Goal: Task Accomplishment & Management: Use online tool/utility

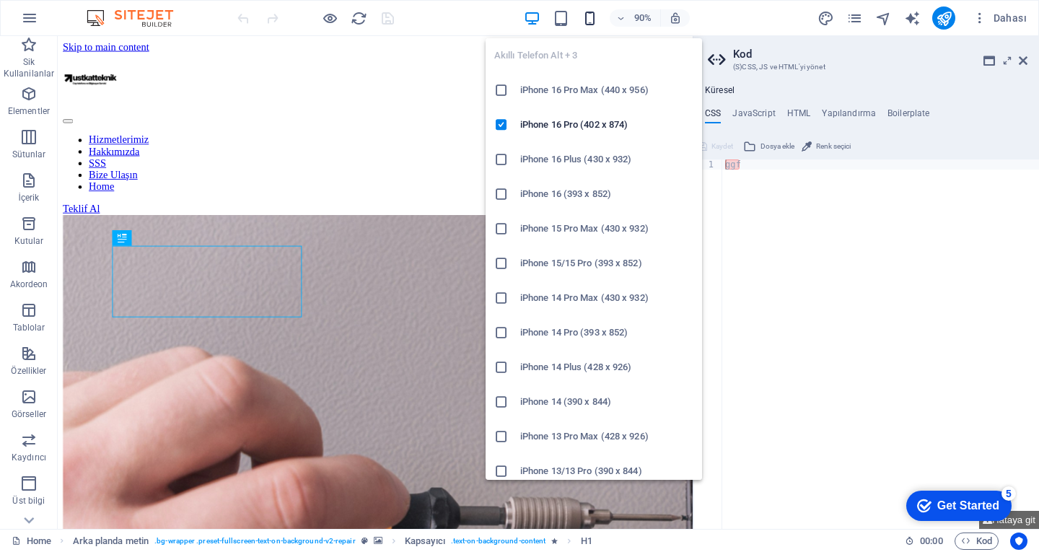
click at [589, 17] on icon "button" at bounding box center [590, 18] width 17 height 17
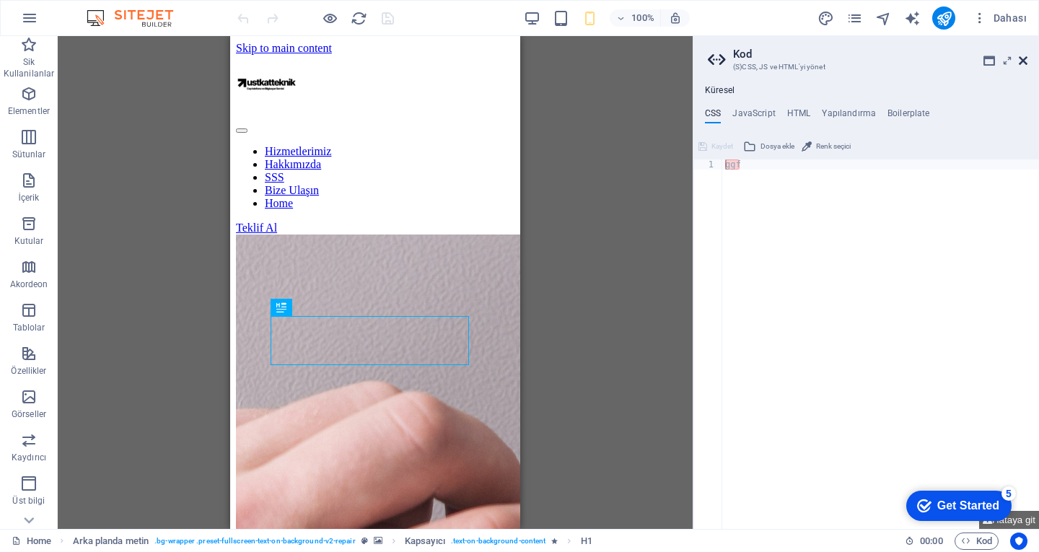
click at [0, 0] on icon at bounding box center [0, 0] width 0 height 0
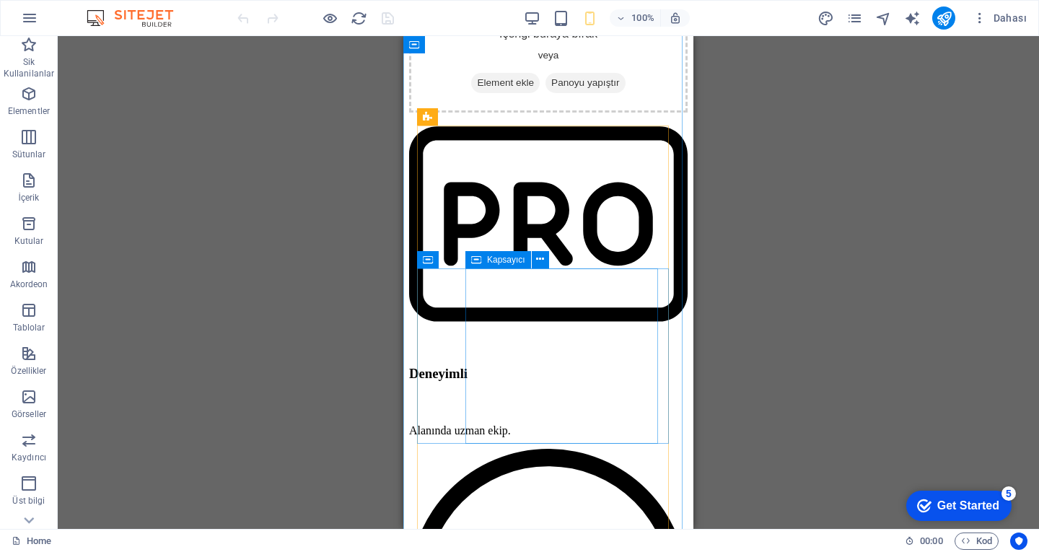
scroll to position [4979, 0]
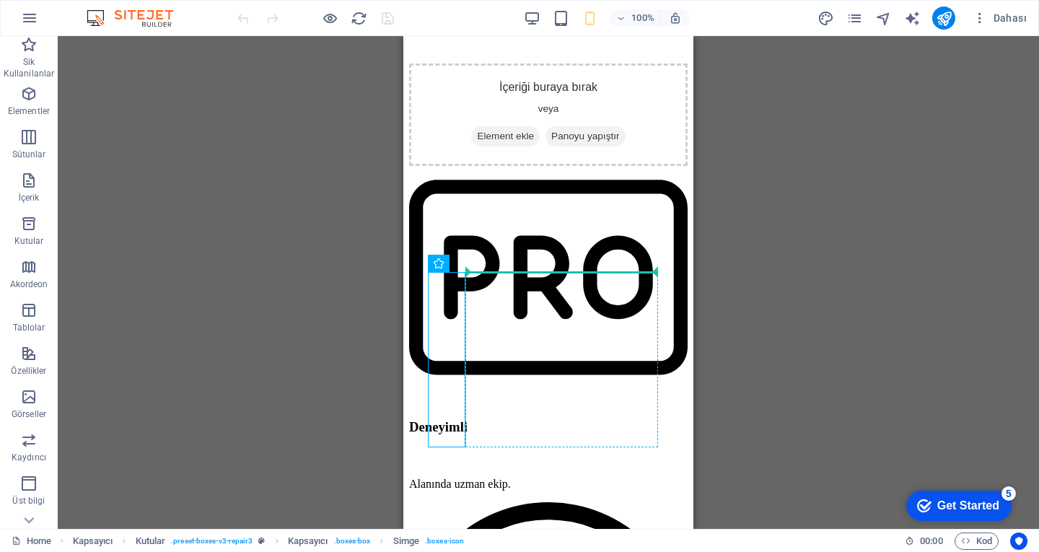
drag, startPoint x: 457, startPoint y: 333, endPoint x: 551, endPoint y: 275, distance: 110.8
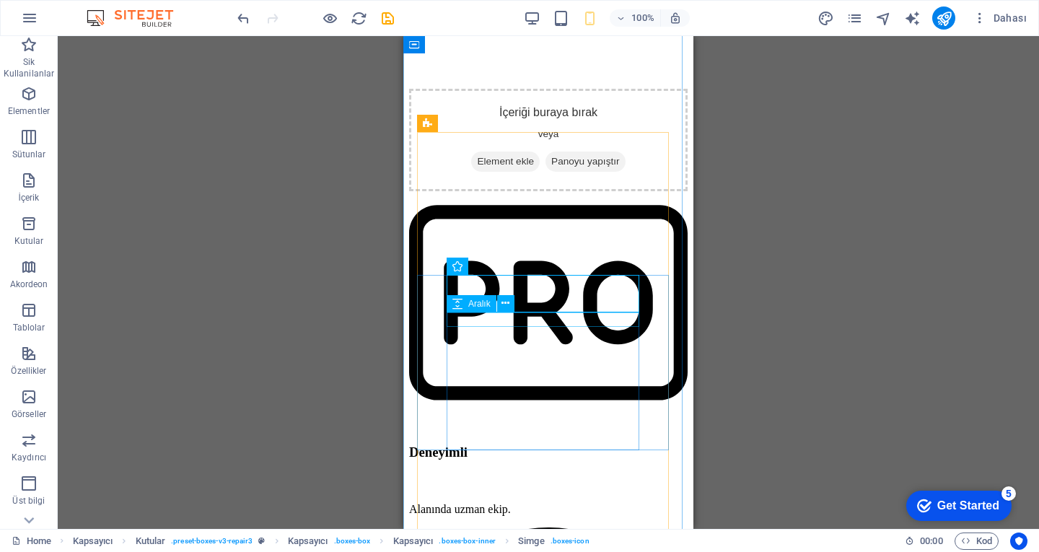
scroll to position [4835, 0]
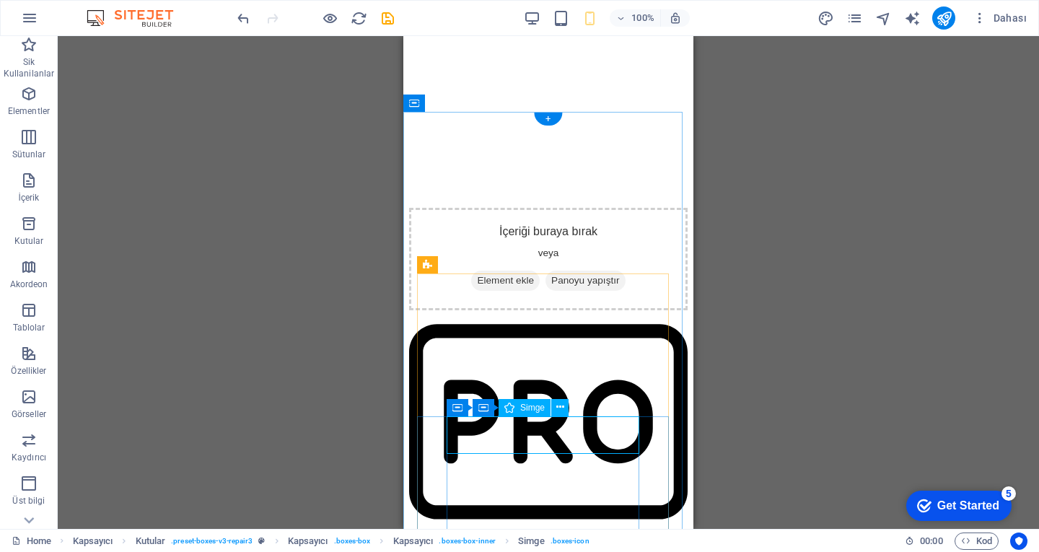
drag, startPoint x: 635, startPoint y: 436, endPoint x: 484, endPoint y: 424, distance: 151.3
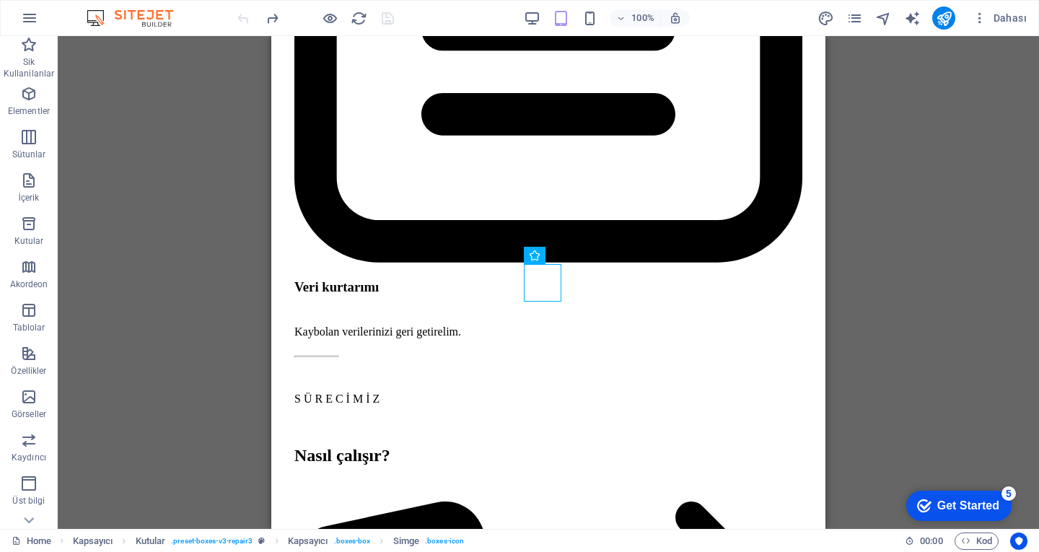
click at [842, 175] on div "Mevcut içeriği değiştirmek için buraya sürükleyin. Yeni bir element oluşturmak …" at bounding box center [548, 282] width 981 height 493
select select "xMidYMid"
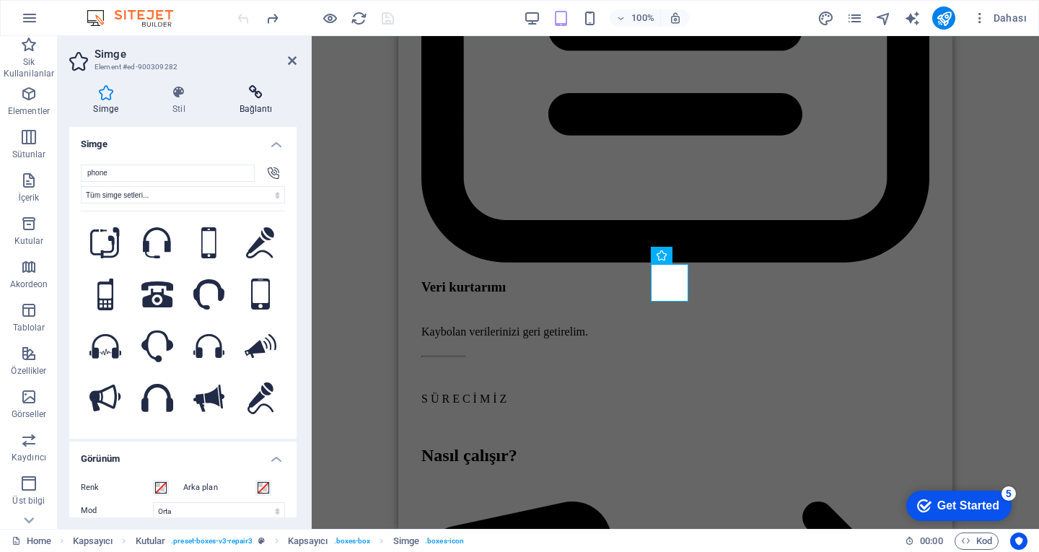
click at [245, 97] on icon at bounding box center [256, 92] width 82 height 14
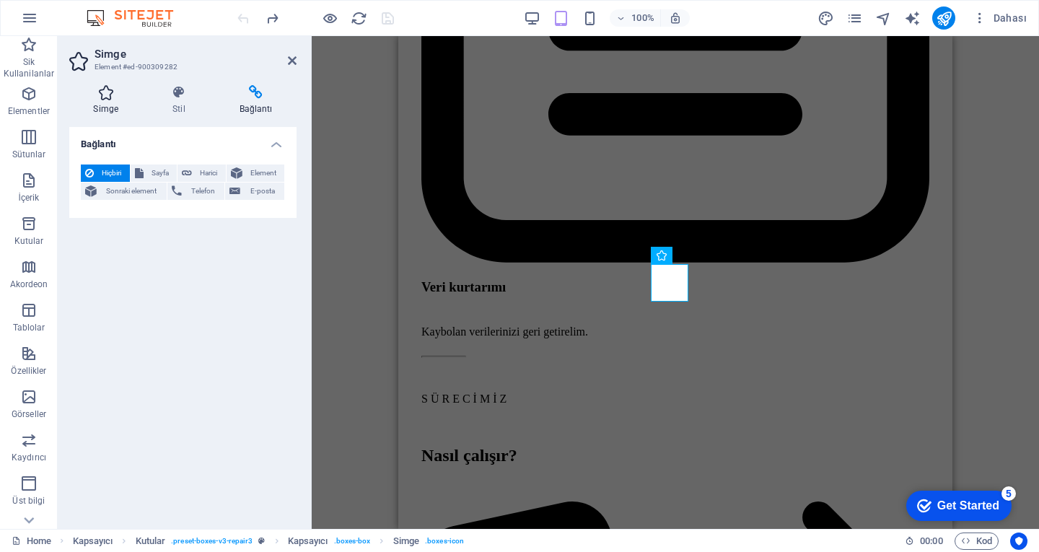
click at [105, 93] on icon at bounding box center [106, 92] width 74 height 14
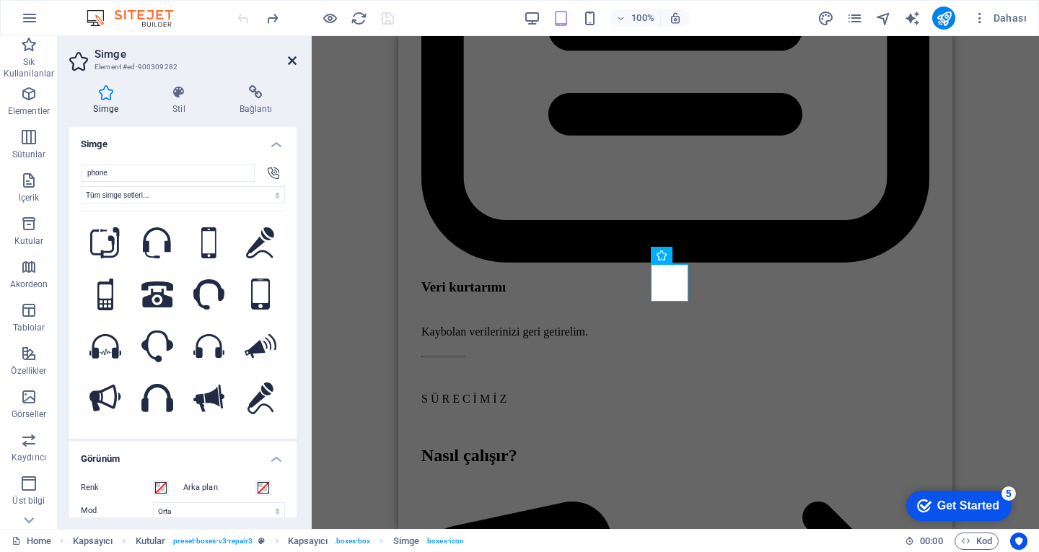
drag, startPoint x: 288, startPoint y: 60, endPoint x: 18, endPoint y: 24, distance: 272.3
click at [288, 60] on icon at bounding box center [292, 61] width 9 height 12
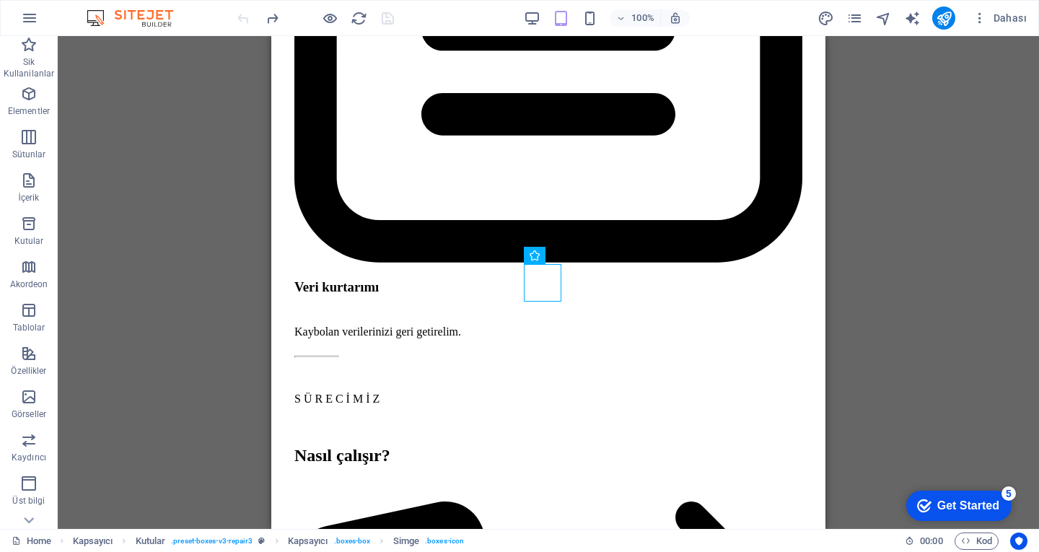
click at [899, 238] on div "H1 Arka planda metin Kapsayıcı Menü Çubuğu Menü Aralık Yer Tutucu 2 sütun Kapsa…" at bounding box center [548, 282] width 981 height 493
click at [853, 250] on div "H1 Arka planda metin Kapsayıcı Menü Çubuğu Menü Aralık Yer Tutucu 2 sütun Kapsa…" at bounding box center [548, 282] width 981 height 493
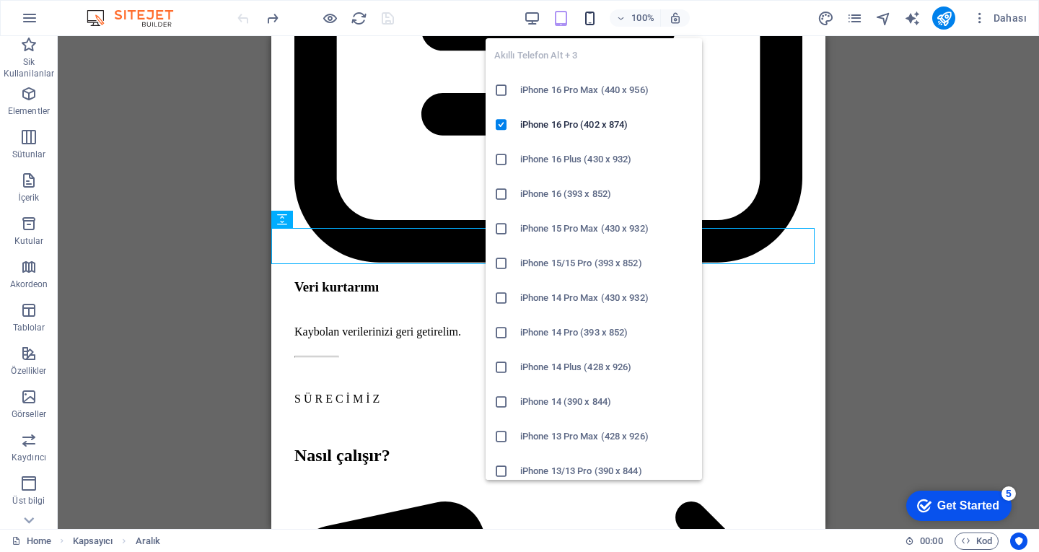
click at [587, 25] on icon "button" at bounding box center [590, 18] width 17 height 17
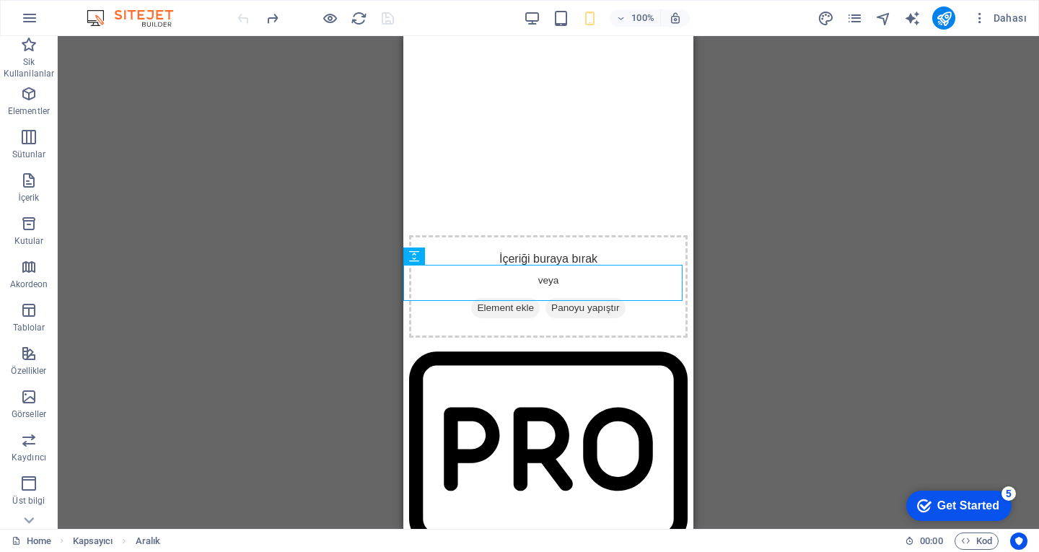
click at [854, 242] on div "H1 Arka planda metin Kapsayıcı Menü Çubuğu Menü Aralık Yer Tutucu 2 sütun Kapsa…" at bounding box center [548, 282] width 981 height 493
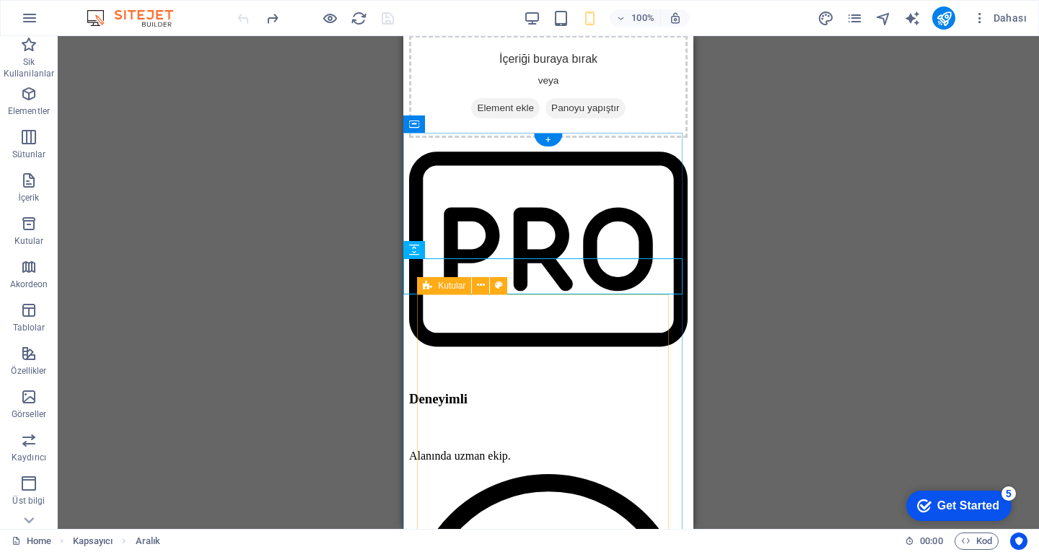
scroll to position [5024, 0]
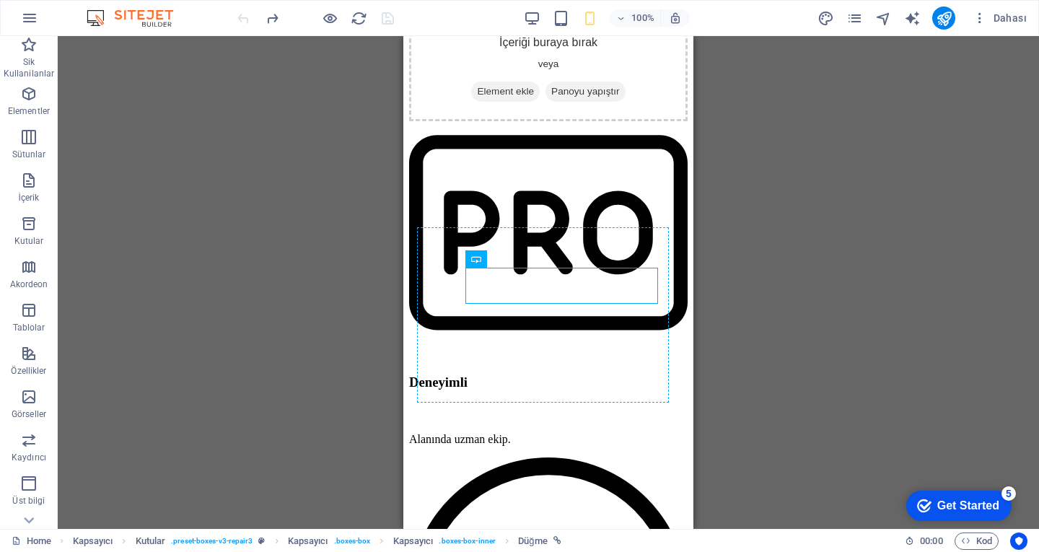
drag, startPoint x: 558, startPoint y: 284, endPoint x: 540, endPoint y: 365, distance: 83.5
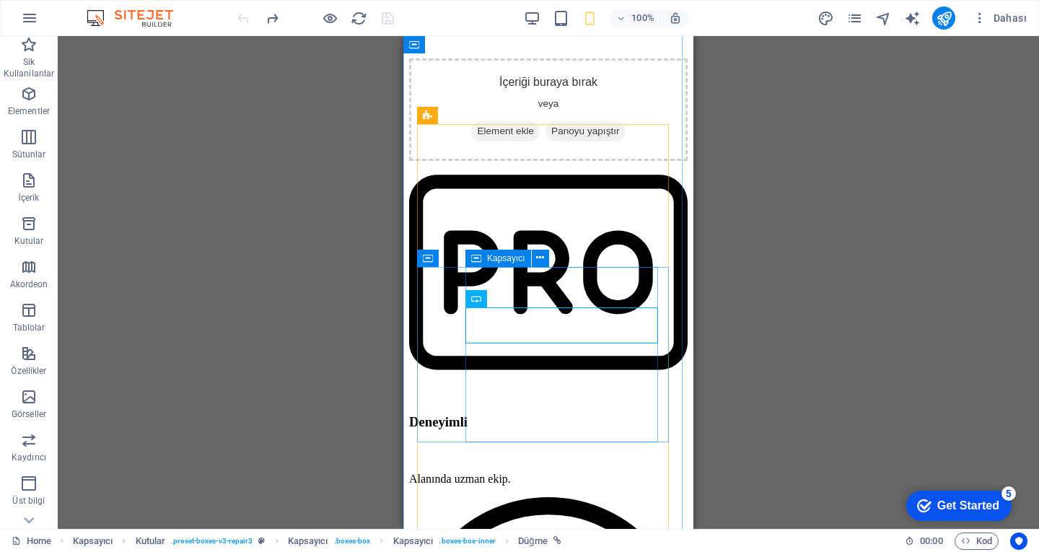
scroll to position [4955, 0]
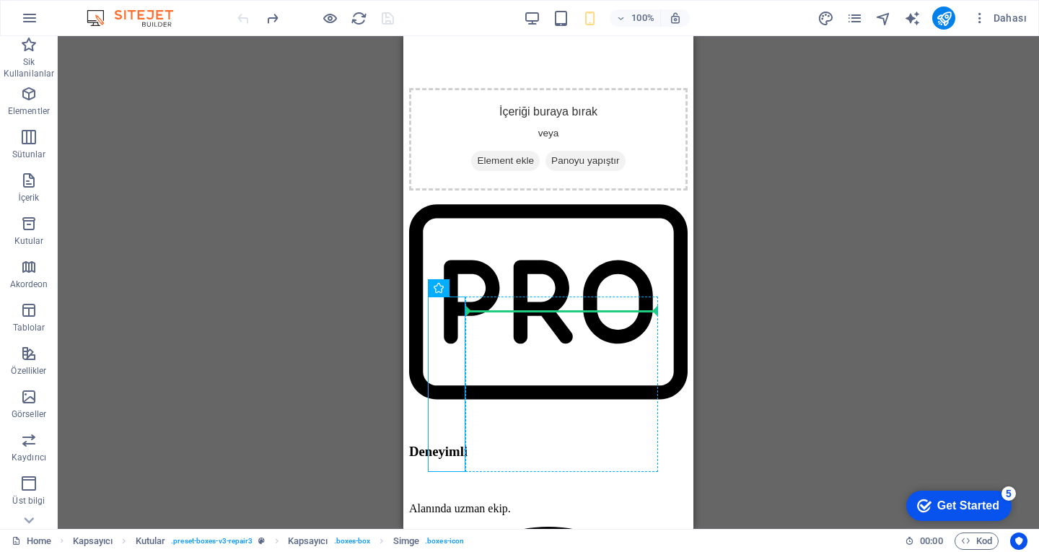
drag, startPoint x: 449, startPoint y: 371, endPoint x: 577, endPoint y: 302, distance: 145.0
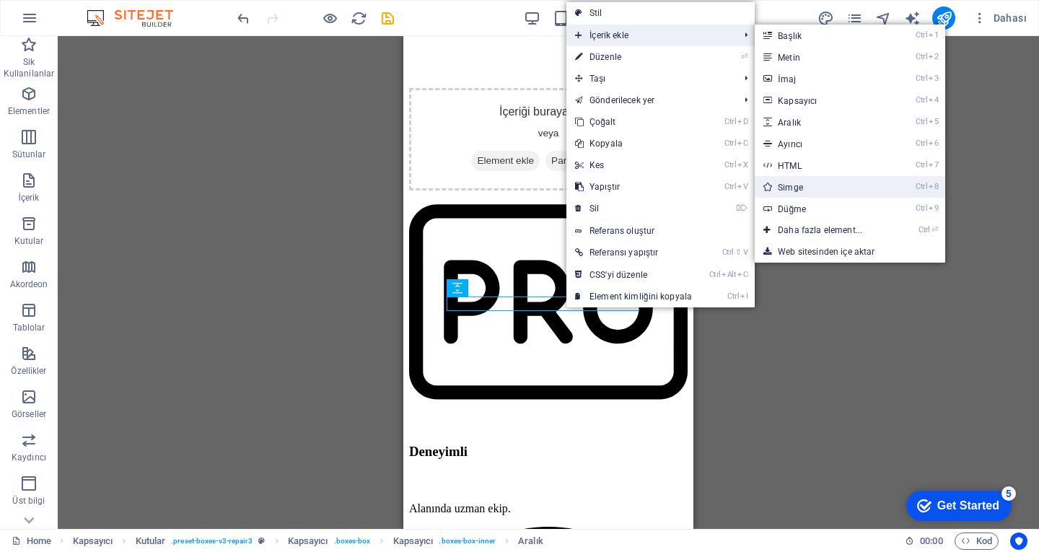
click at [795, 192] on link "Ctrl 8 Simge" at bounding box center [823, 187] width 136 height 22
select select "xMidYMid"
select select "px"
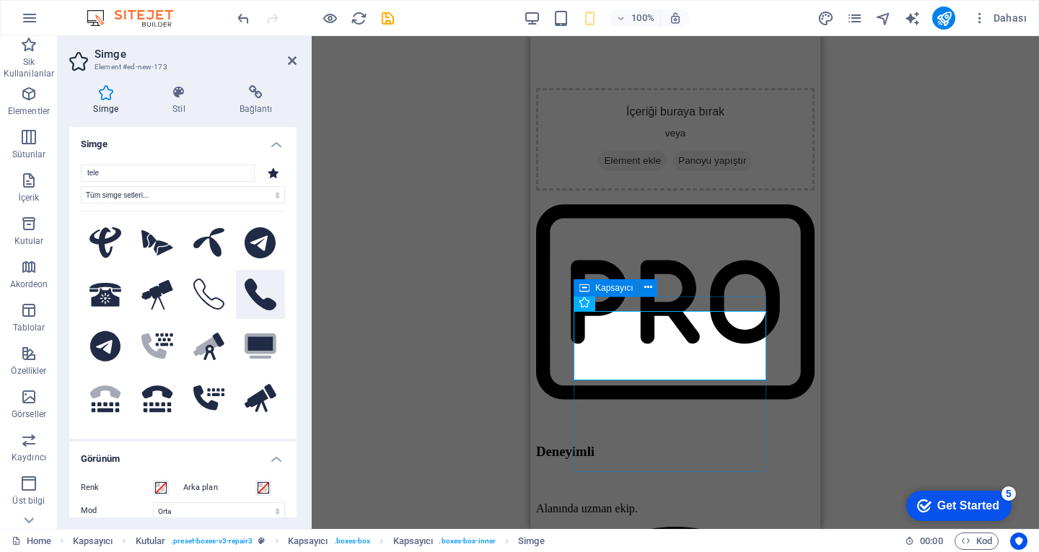
type input "tele"
click at [237, 289] on button at bounding box center [260, 294] width 49 height 49
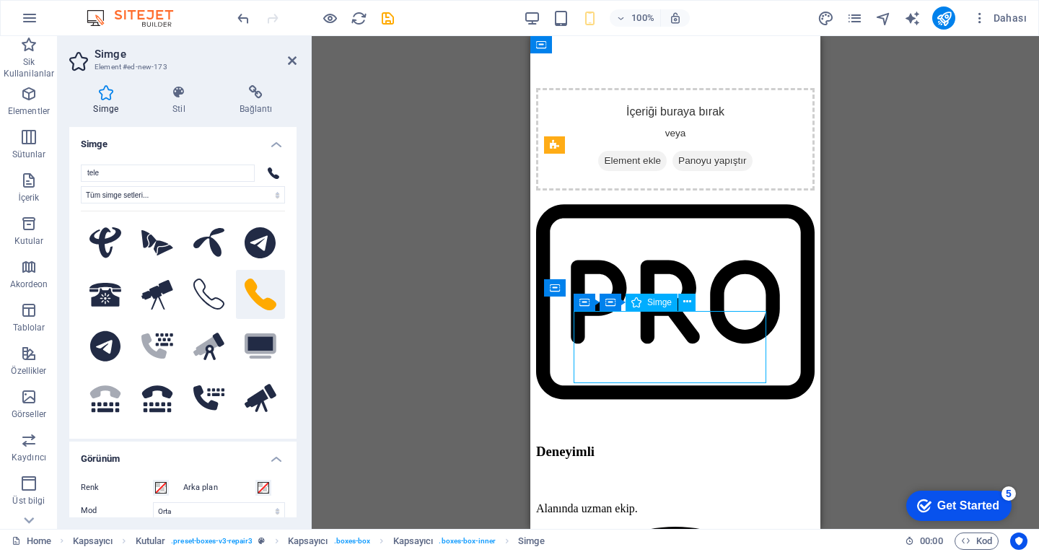
drag, startPoint x: 586, startPoint y: 380, endPoint x: 634, endPoint y: 338, distance: 63.5
click at [976, 351] on div "H1 Arka planda metin Kapsayıcı Menü Çubuğu Menü Aralık Yer Tutucu 2 sütun Kapsa…" at bounding box center [675, 282] width 727 height 493
click at [874, 360] on div "H1 Arka planda metin Kapsayıcı Menü Çubuğu Menü Aralık Yer Tutucu 2 sütun Kapsa…" at bounding box center [675, 282] width 727 height 493
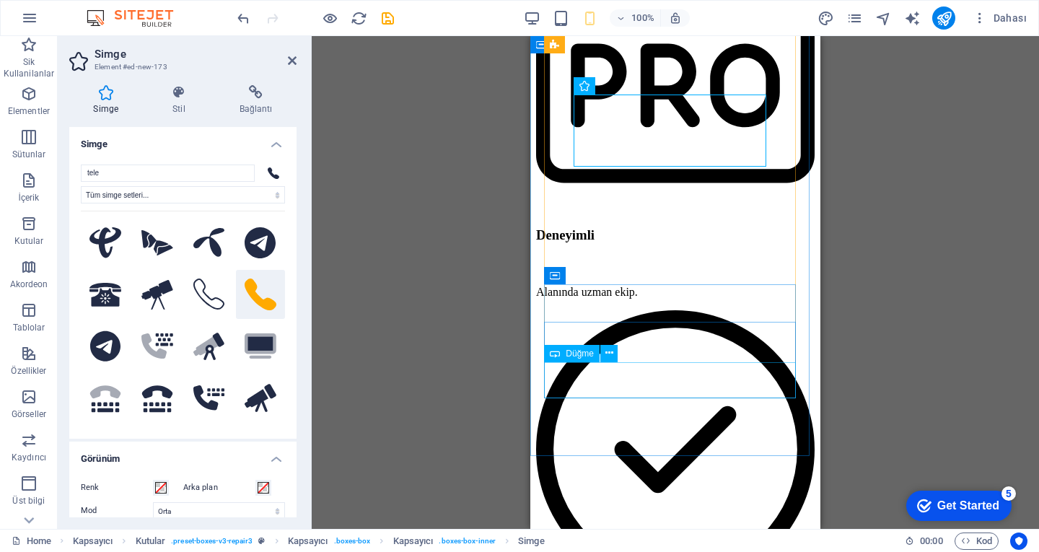
scroll to position [5027, 0]
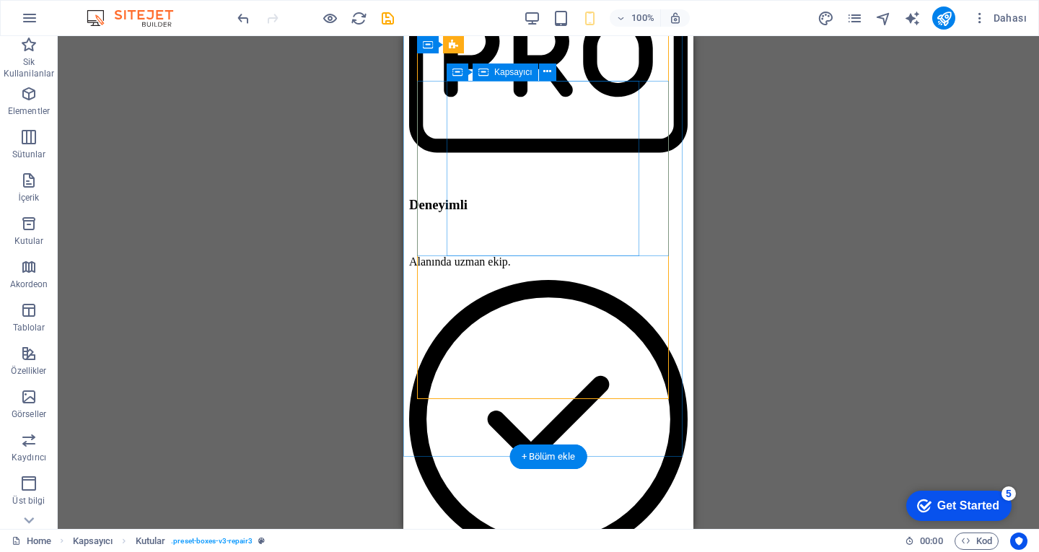
scroll to position [5099, 0]
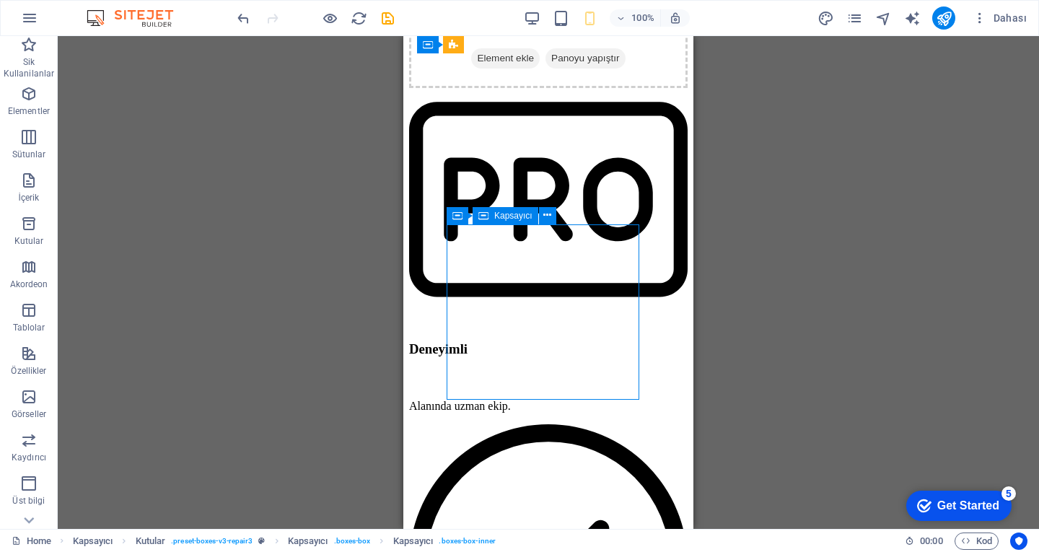
scroll to position [5027, 0]
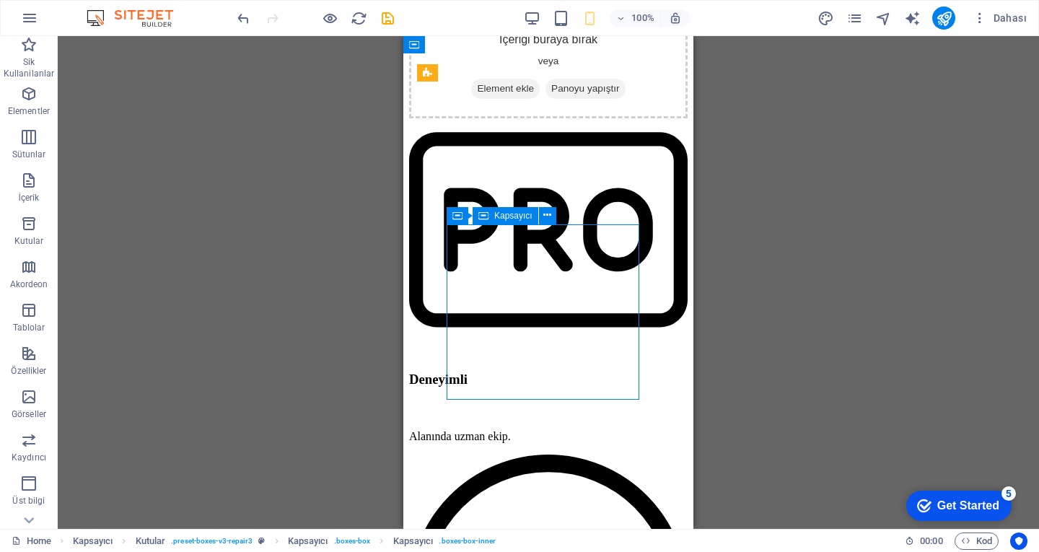
select select "px"
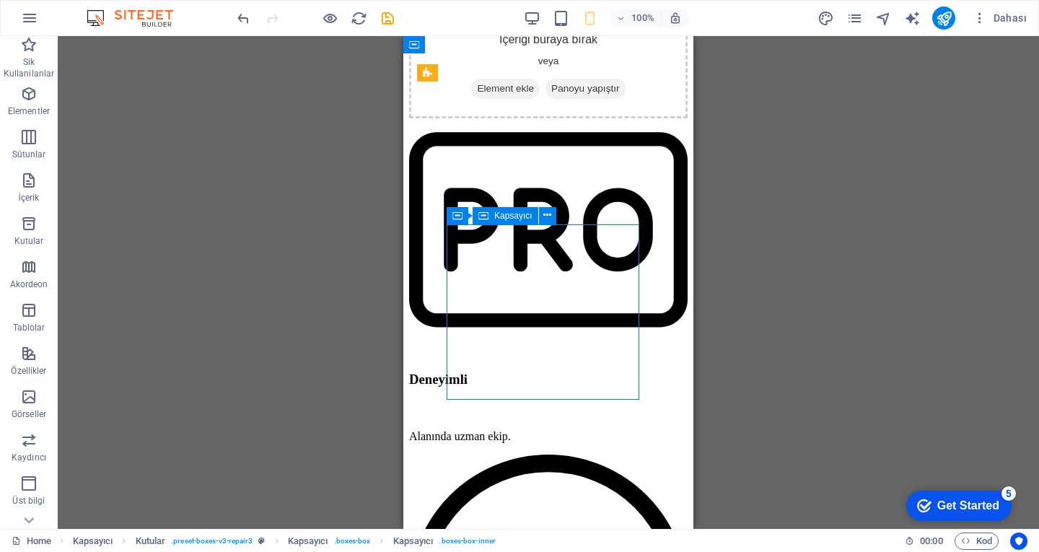
select select "px"
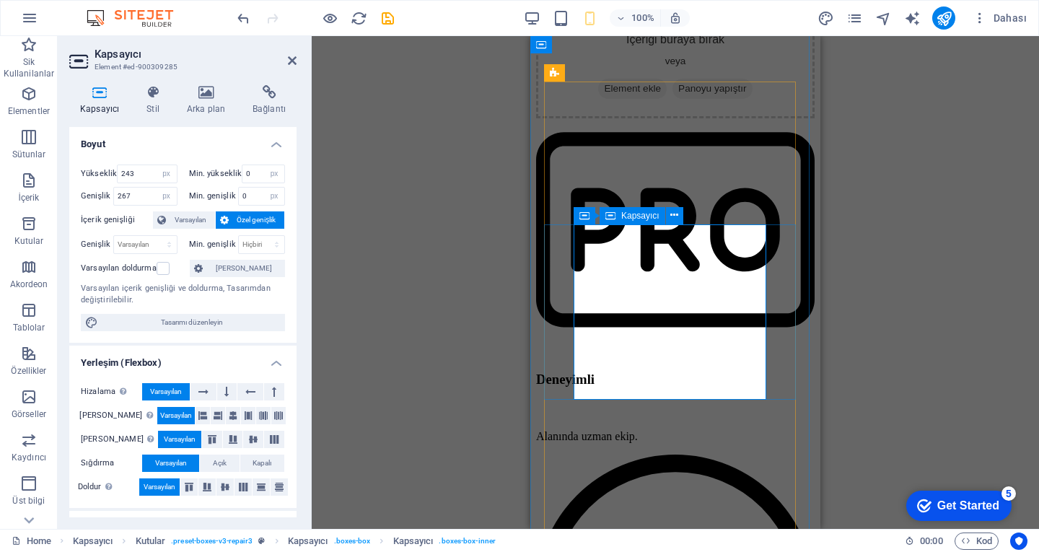
click at [292, 57] on icon at bounding box center [292, 61] width 9 height 12
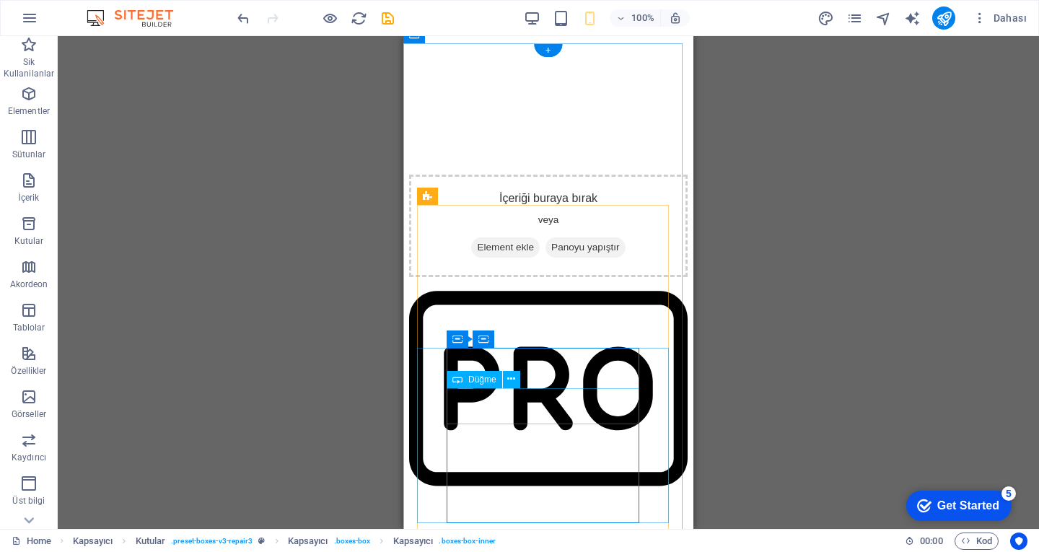
scroll to position [4955, 0]
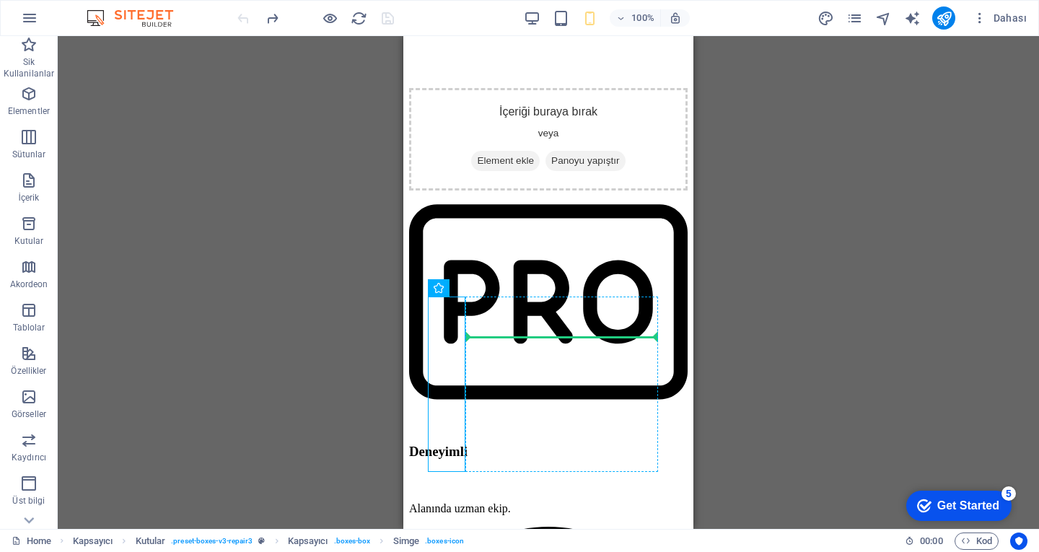
drag, startPoint x: 455, startPoint y: 377, endPoint x: 497, endPoint y: 344, distance: 53.5
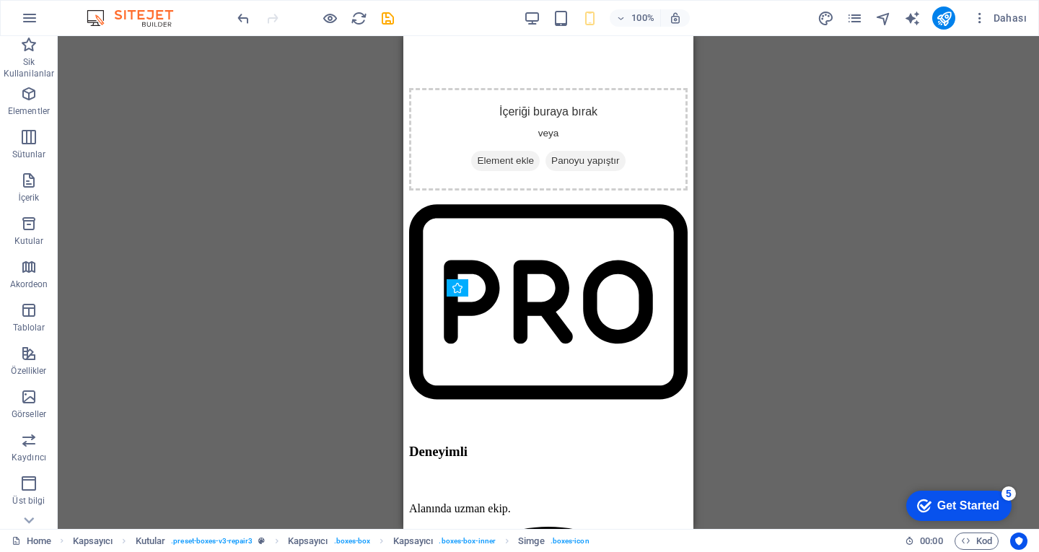
drag, startPoint x: 515, startPoint y: 351, endPoint x: 539, endPoint y: 311, distance: 46.3
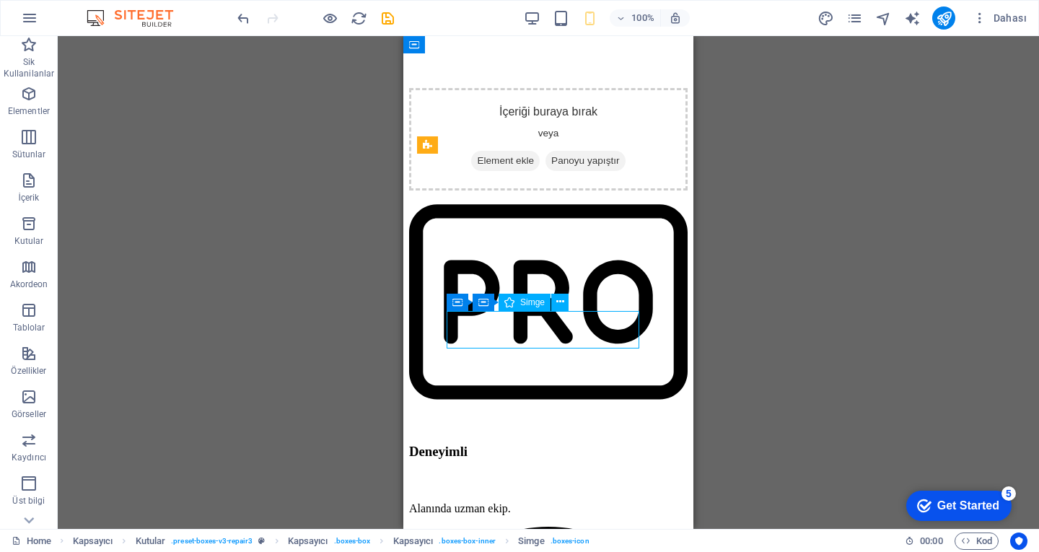
drag, startPoint x: 546, startPoint y: 319, endPoint x: 952, endPoint y: 347, distance: 407.3
click at [559, 302] on icon at bounding box center [560, 301] width 8 height 15
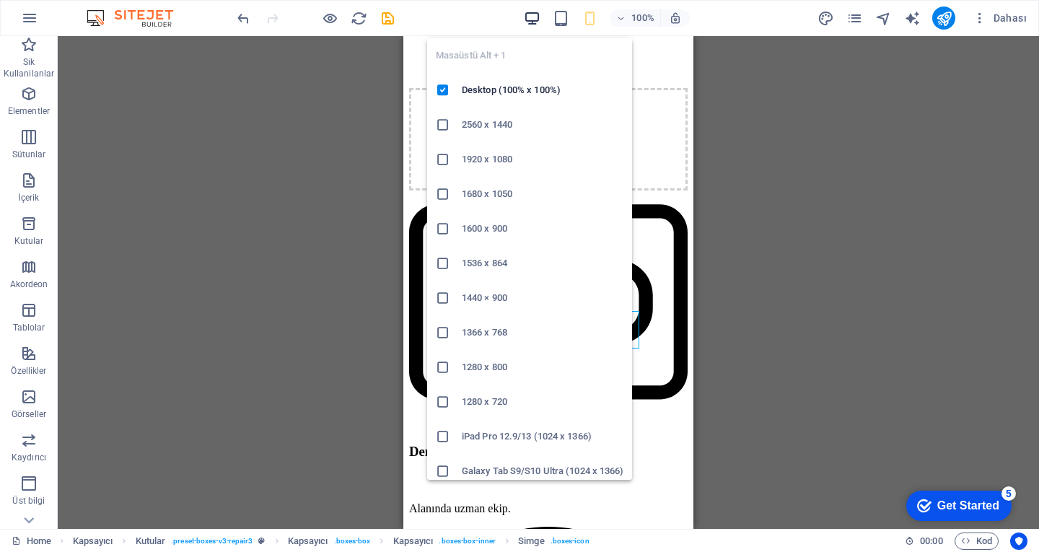
click at [538, 20] on icon "button" at bounding box center [532, 18] width 17 height 17
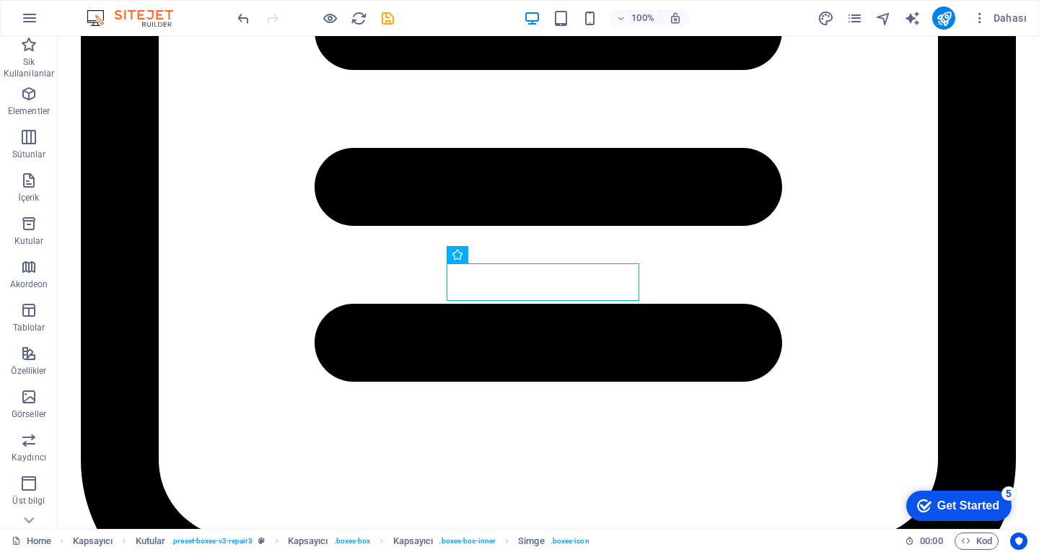
scroll to position [3802, 0]
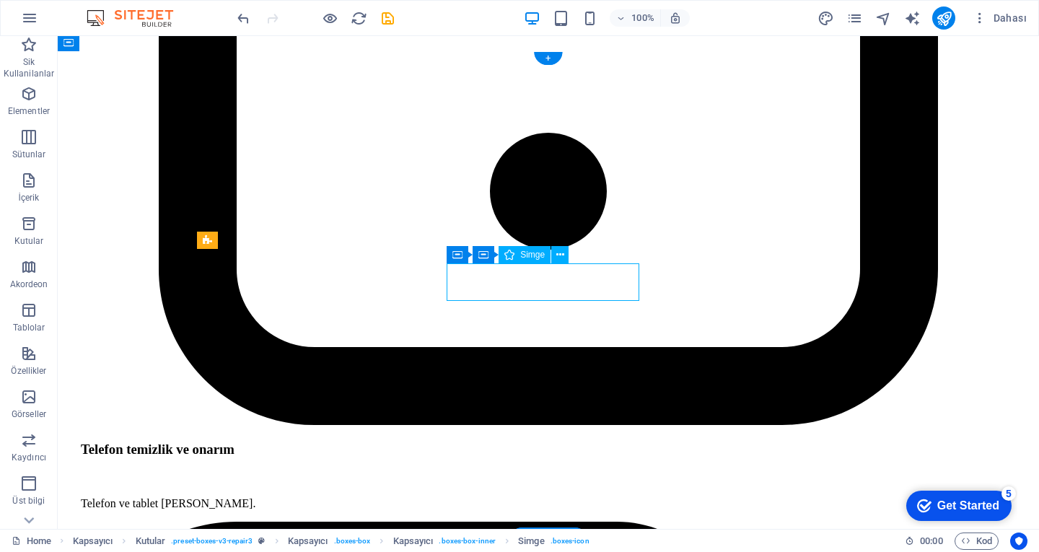
drag, startPoint x: 506, startPoint y: 294, endPoint x: 530, endPoint y: 295, distance: 23.8
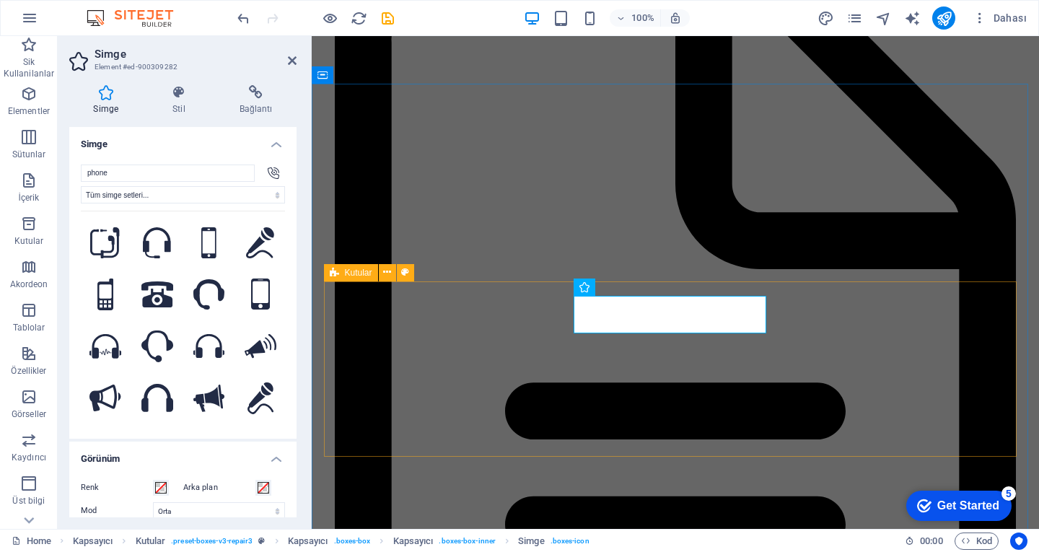
scroll to position [3903, 0]
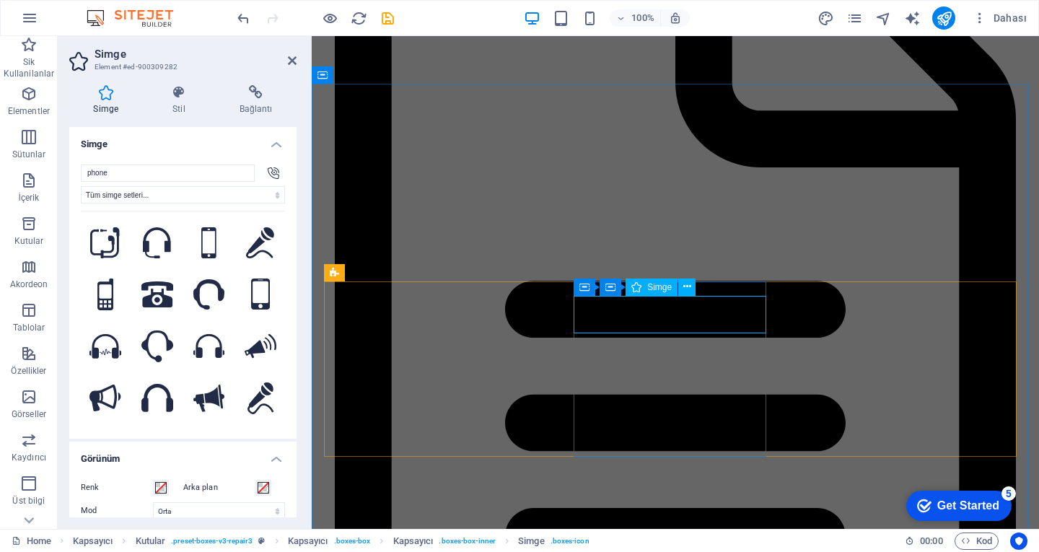
click at [668, 289] on span "Simge" at bounding box center [659, 287] width 25 height 9
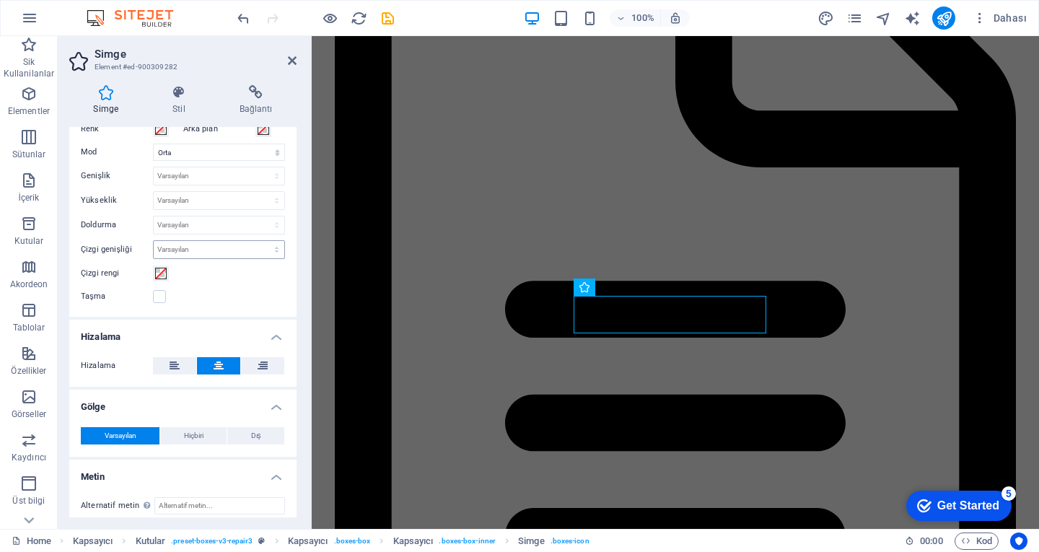
scroll to position [367, 0]
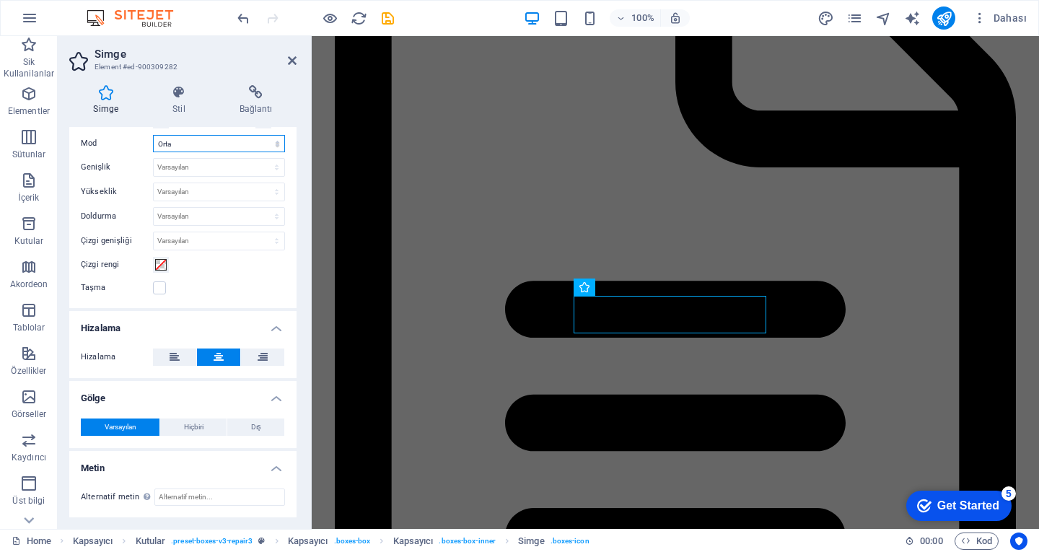
click at [219, 152] on select "Ölçek [PERSON_NAME] Sağ" at bounding box center [219, 143] width 132 height 17
click at [153, 135] on select "Ölçek [PERSON_NAME] Sağ" at bounding box center [219, 143] width 132 height 17
click at [222, 147] on select "Ölçek [PERSON_NAME] Sağ" at bounding box center [219, 143] width 132 height 17
select select "xMidYMid"
click at [153, 135] on select "Ölçek [PERSON_NAME] Sağ" at bounding box center [219, 143] width 132 height 17
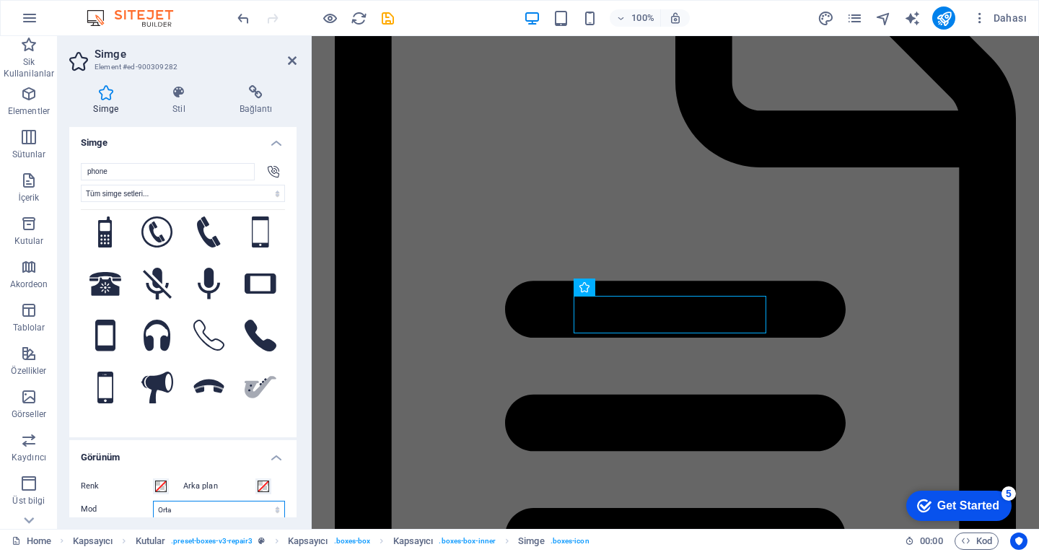
scroll to position [0, 0]
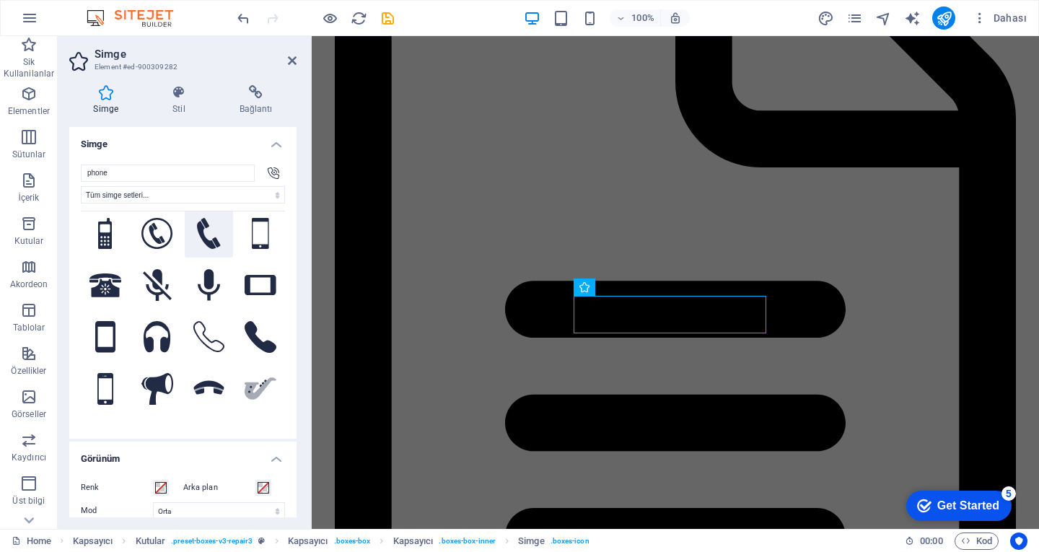
click at [212, 225] on icon at bounding box center [209, 234] width 24 height 32
click at [259, 231] on icon at bounding box center [260, 234] width 17 height 32
click at [222, 228] on button at bounding box center [209, 233] width 49 height 49
click at [211, 224] on icon at bounding box center [209, 234] width 24 height 32
click at [196, 105] on h4 "Stil" at bounding box center [182, 100] width 67 height 30
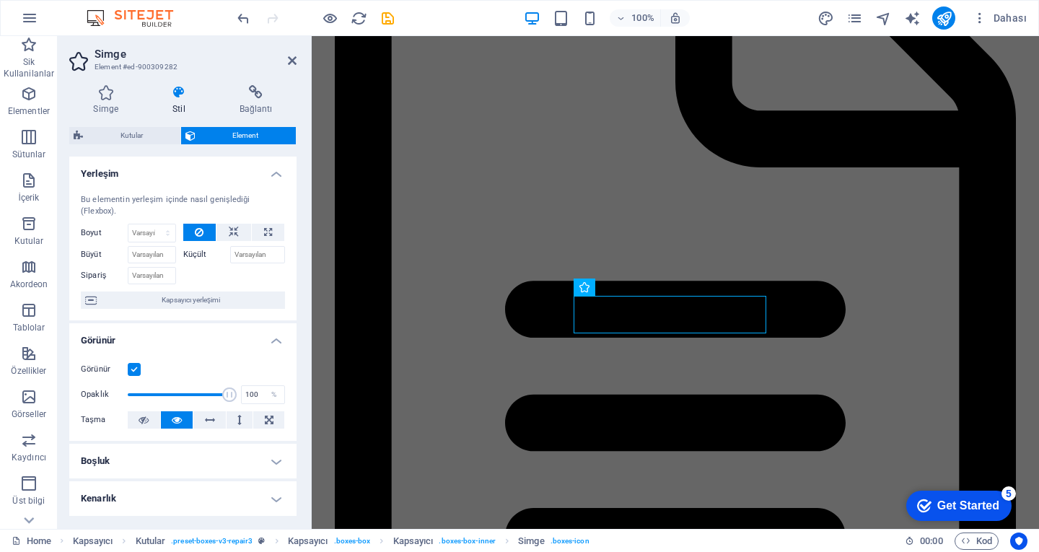
click at [214, 251] on label "Küçült" at bounding box center [206, 254] width 47 height 17
click at [230, 251] on input "Küçült" at bounding box center [258, 254] width 56 height 17
click at [204, 255] on label "Küçült" at bounding box center [206, 254] width 47 height 17
click at [230, 255] on input "Küçült" at bounding box center [258, 254] width 56 height 17
click at [208, 299] on span "Kapsayıcı yerleşimi" at bounding box center [191, 300] width 180 height 17
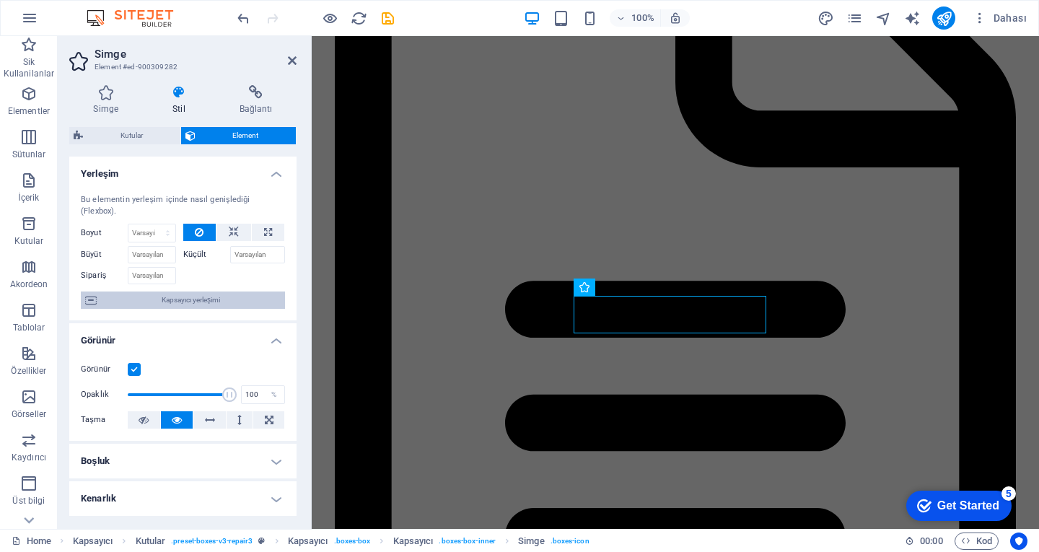
select select "px"
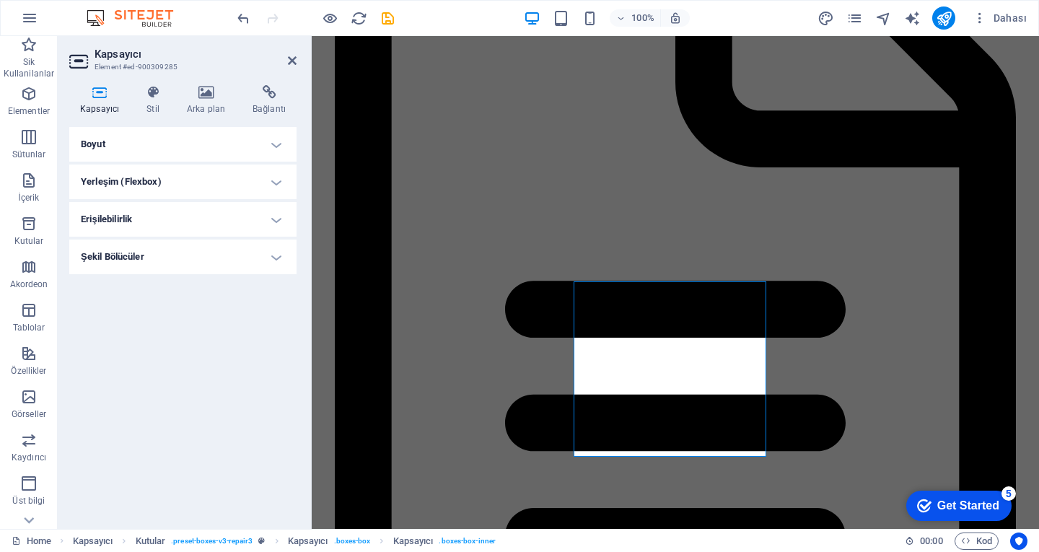
click at [185, 144] on h4 "Boyut" at bounding box center [182, 144] width 227 height 35
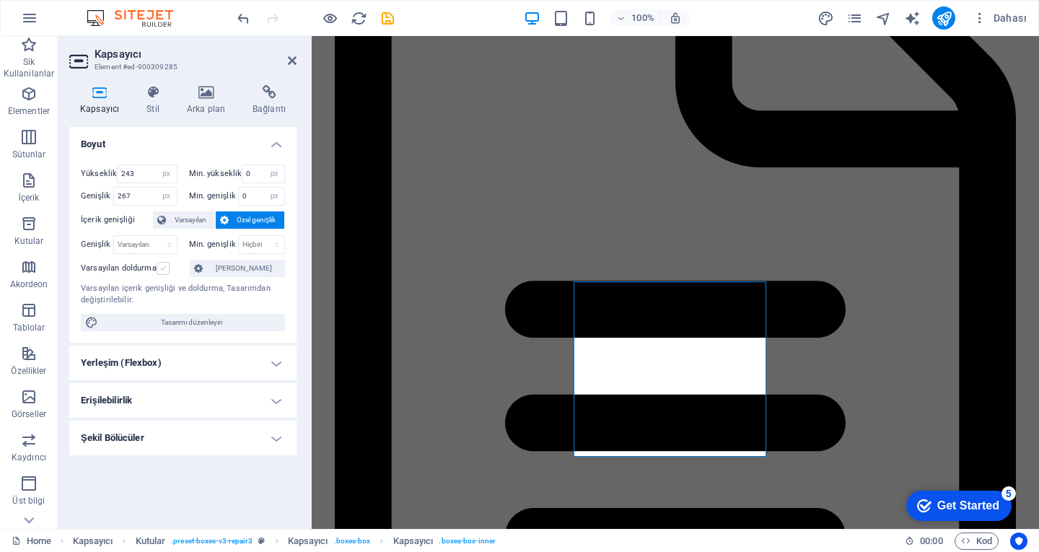
click at [157, 270] on label at bounding box center [163, 268] width 13 height 13
click at [0, 0] on input "Varsayılan doldurma" at bounding box center [0, 0] width 0 height 0
click at [157, 270] on label at bounding box center [163, 268] width 13 height 13
click at [0, 0] on input "Varsayılan doldurma" at bounding box center [0, 0] width 0 height 0
click at [157, 270] on label at bounding box center [163, 268] width 13 height 13
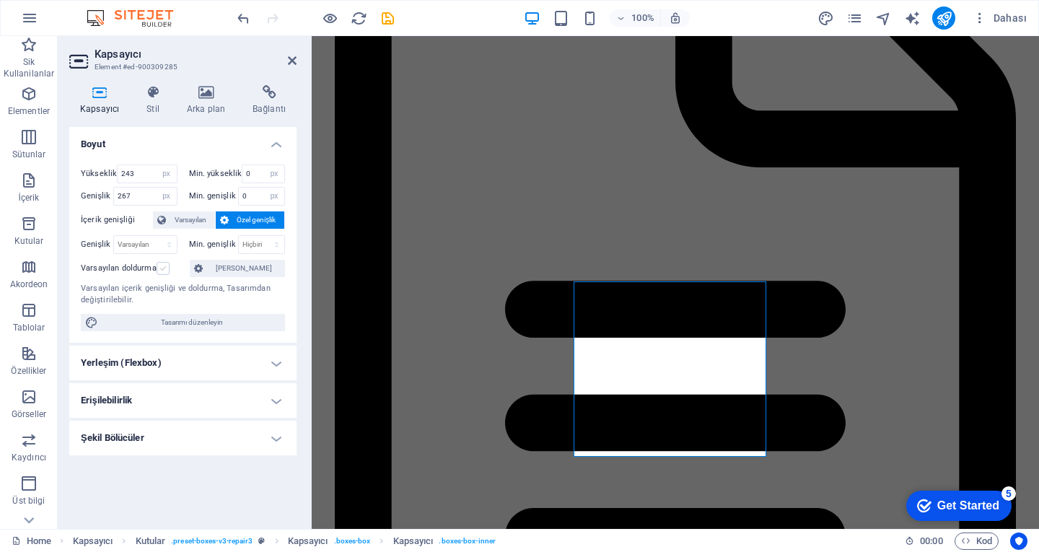
click at [0, 0] on input "Varsayılan doldurma" at bounding box center [0, 0] width 0 height 0
click at [157, 270] on label at bounding box center [163, 268] width 13 height 13
click at [0, 0] on input "Varsayılan doldurma" at bounding box center [0, 0] width 0 height 0
click at [200, 215] on span "Varsayılan" at bounding box center [190, 219] width 40 height 17
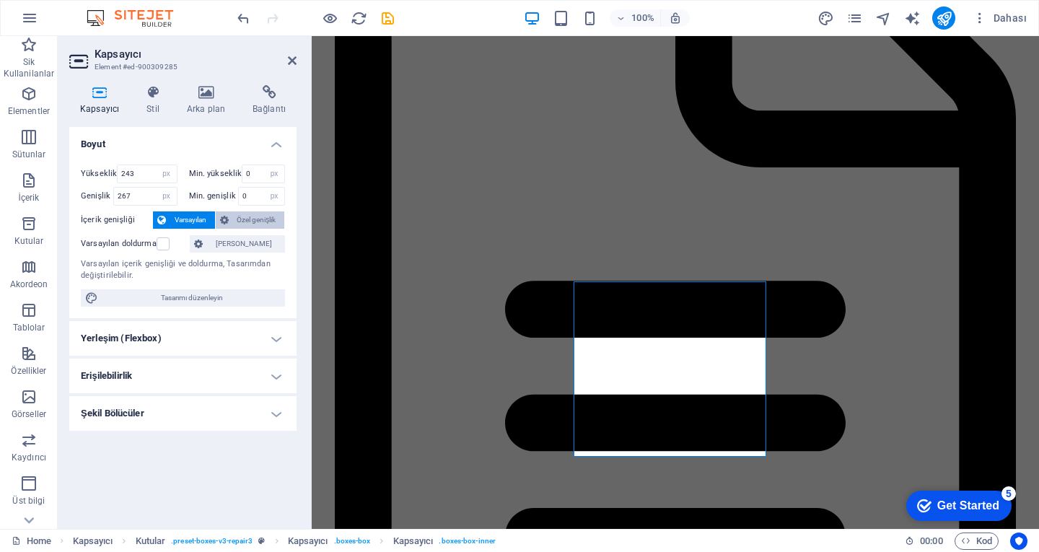
click at [244, 215] on span "Özel genişlik" at bounding box center [257, 219] width 48 height 17
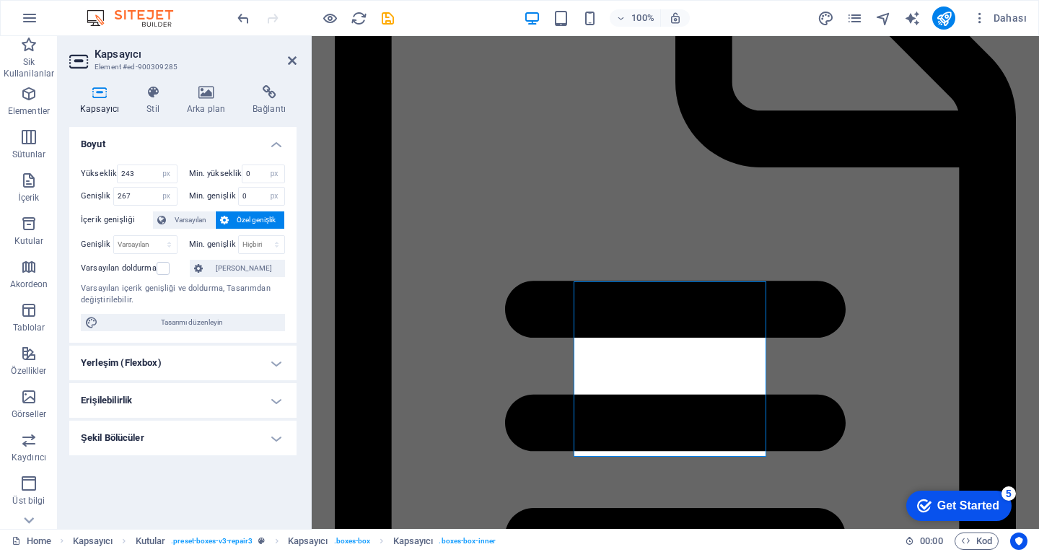
click at [196, 208] on div "Yükseklik 243 Varsayılan px rem % vh vw Min. yükseklik 0 Hiçbiri px rem % vh vw…" at bounding box center [182, 248] width 227 height 190
click at [182, 219] on span "Varsayılan" at bounding box center [190, 219] width 40 height 17
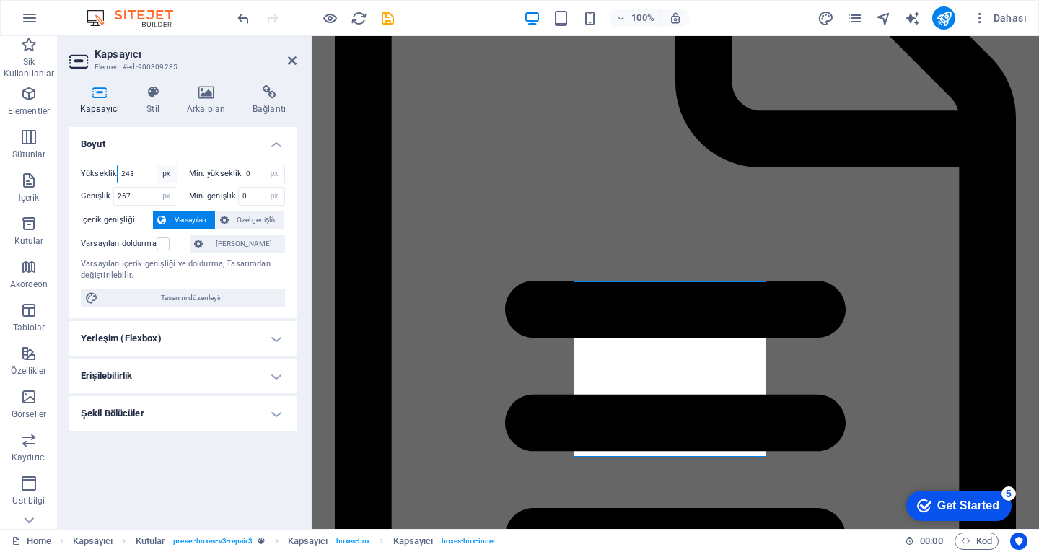
click at [158, 172] on select "Varsayılan px rem % vh vw" at bounding box center [167, 173] width 20 height 17
select select "default"
click at [157, 165] on select "Varsayılan px rem % vh vw" at bounding box center [167, 173] width 20 height 17
select select "DISABLED_OPTION_VALUE"
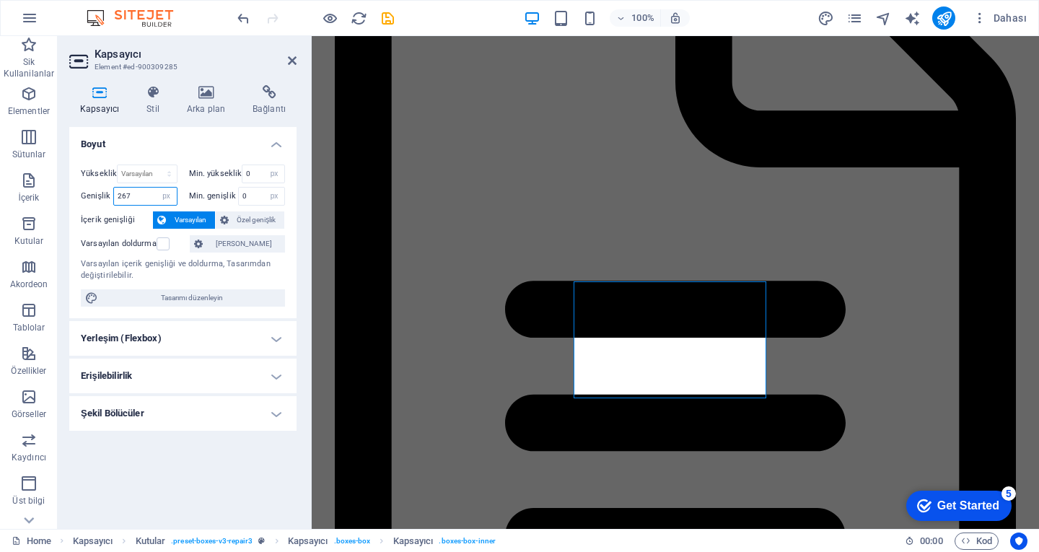
click at [154, 188] on input "267" at bounding box center [145, 196] width 63 height 17
click at [158, 199] on select "Varsayılan px rem % em vh vw" at bounding box center [167, 196] width 20 height 17
select select "default"
click at [157, 188] on select "Varsayılan px rem % em vh vw" at bounding box center [167, 196] width 20 height 17
select select "DISABLED_OPTION_VALUE"
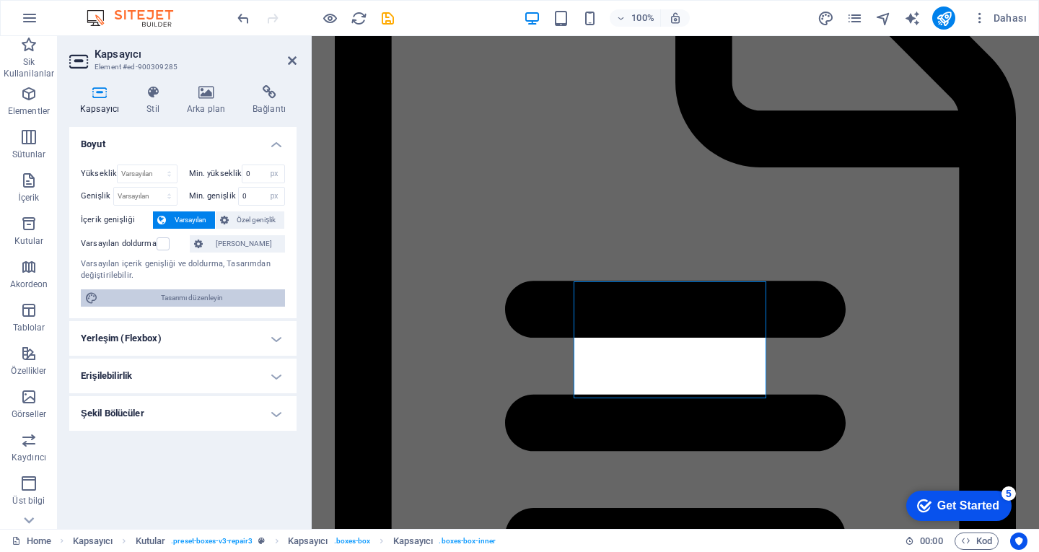
click at [175, 301] on span "Tasarımı düzenleyin" at bounding box center [191, 297] width 178 height 17
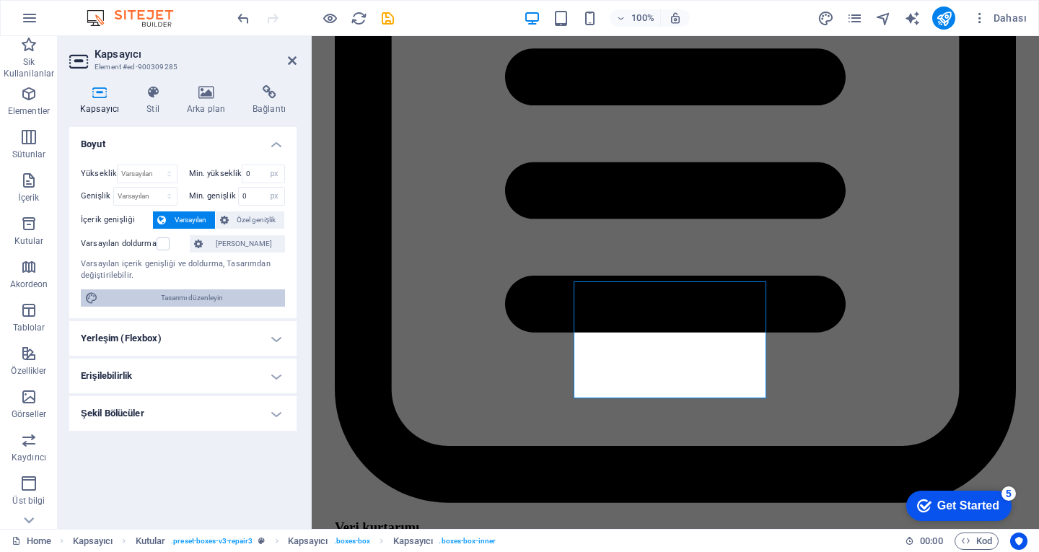
select select "rem"
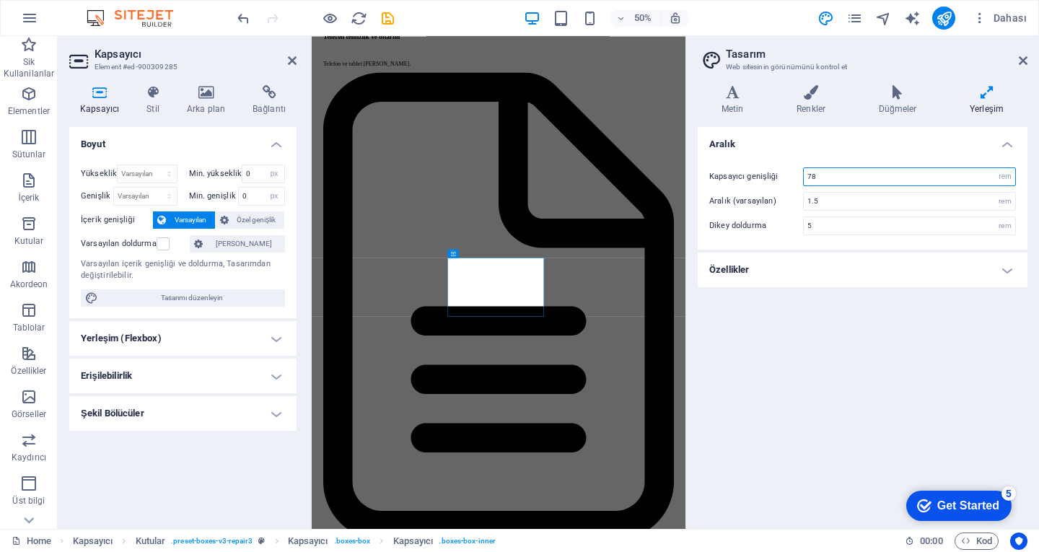
click at [885, 170] on input "78" at bounding box center [909, 176] width 211 height 17
type input "7"
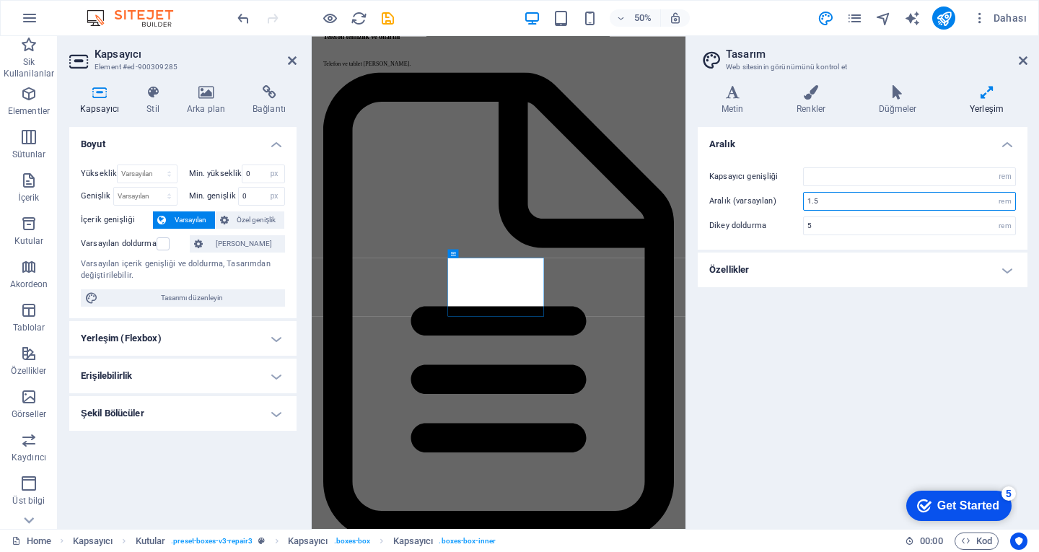
click at [851, 204] on input "1.5" at bounding box center [909, 201] width 211 height 17
type input "1"
click at [836, 229] on input "5" at bounding box center [909, 225] width 211 height 17
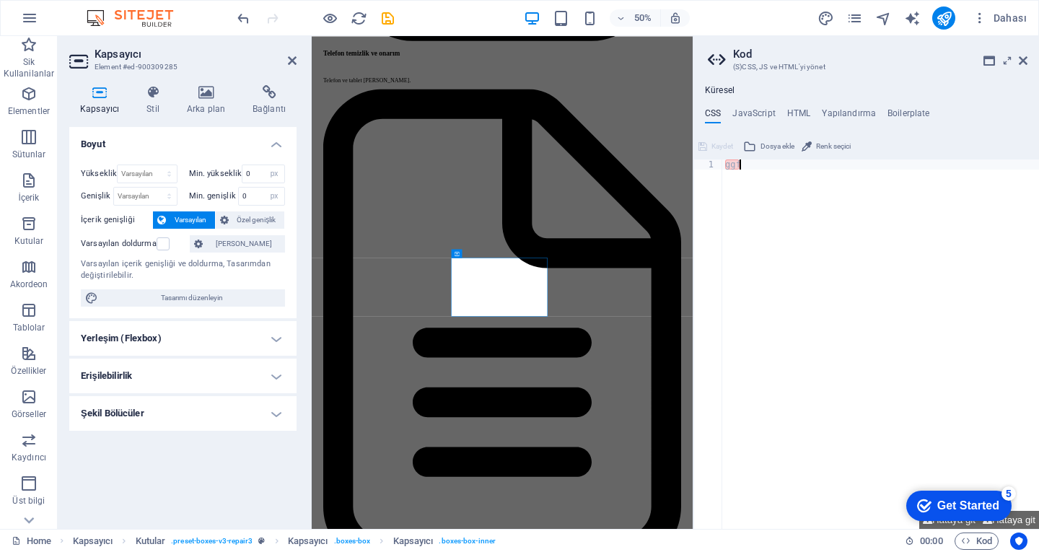
scroll to position [4104, 0]
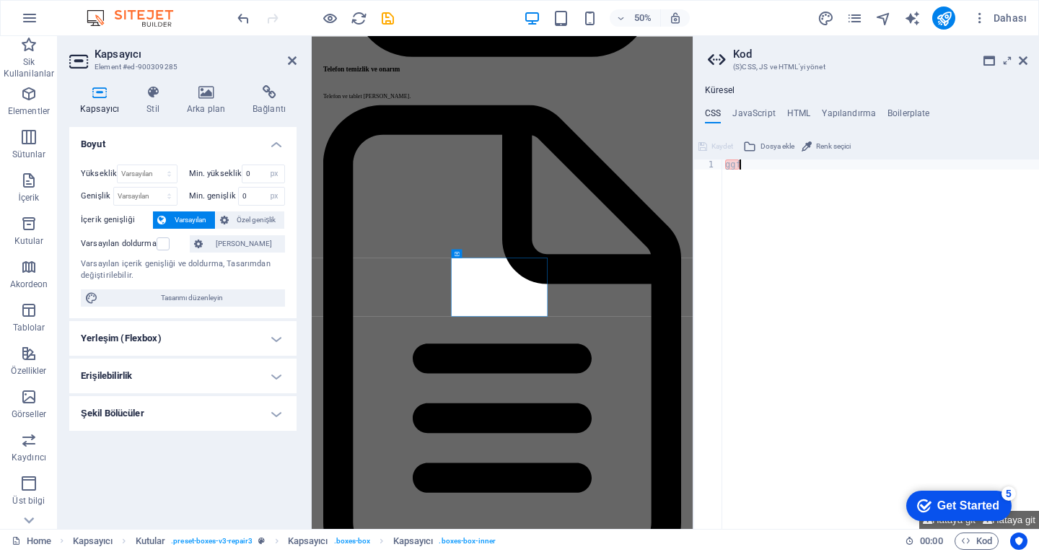
click at [835, 197] on div "ggf" at bounding box center [880, 354] width 317 height 390
type textarea "gg"
click at [1026, 61] on icon at bounding box center [1023, 61] width 9 height 12
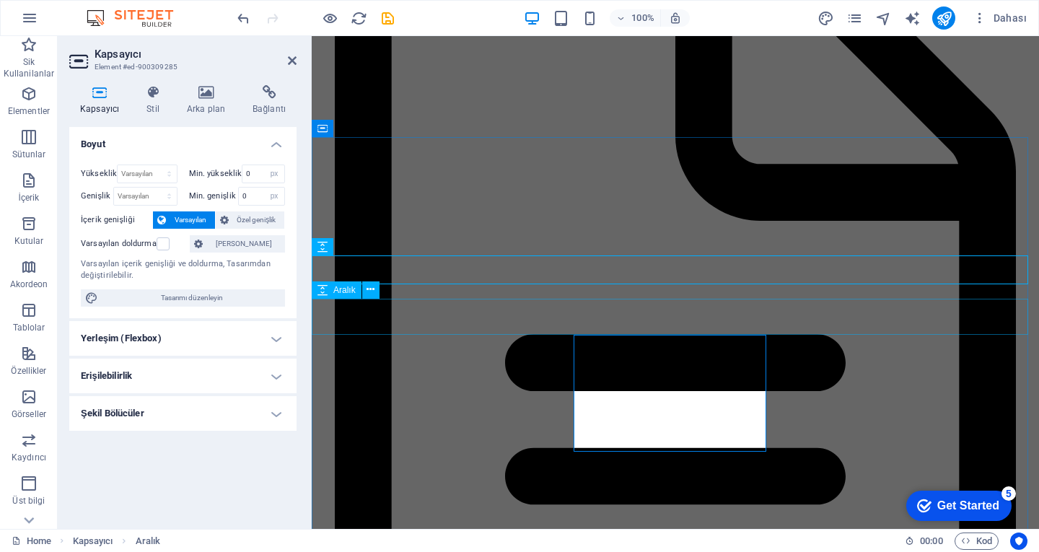
scroll to position [3716, 0]
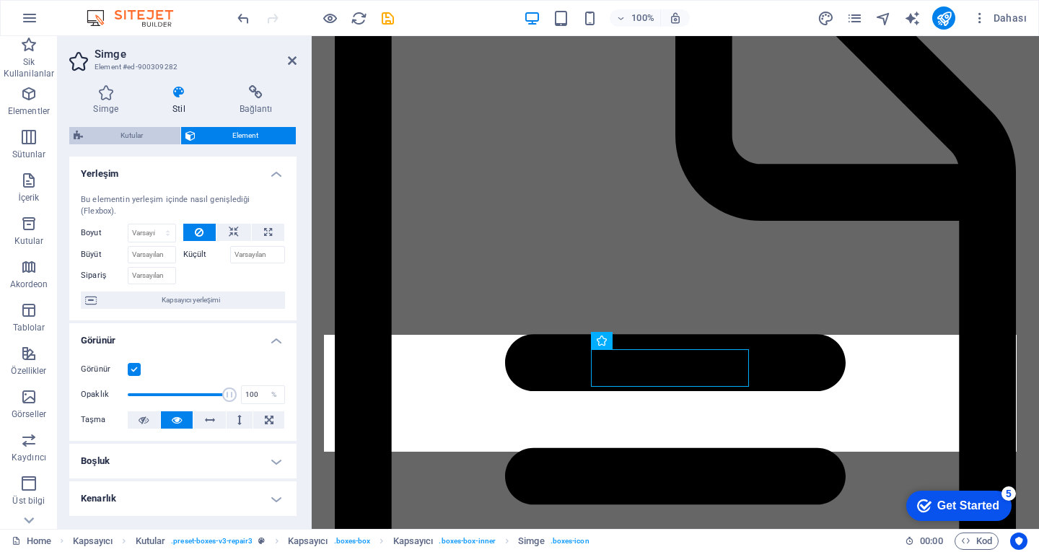
click at [157, 132] on span "Kutular" at bounding box center [131, 135] width 89 height 17
select select "rem"
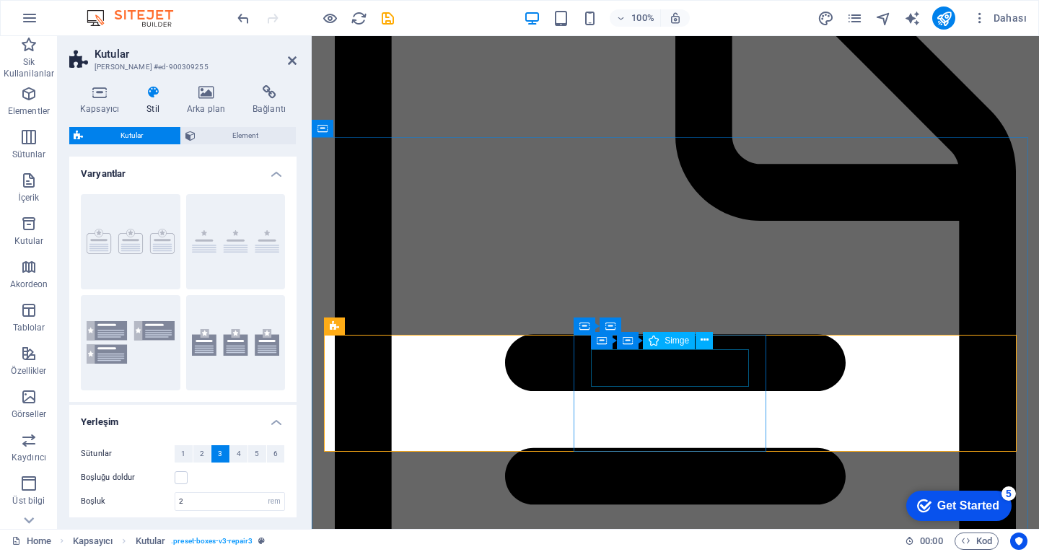
drag, startPoint x: 683, startPoint y: 352, endPoint x: 935, endPoint y: 368, distance: 253.1
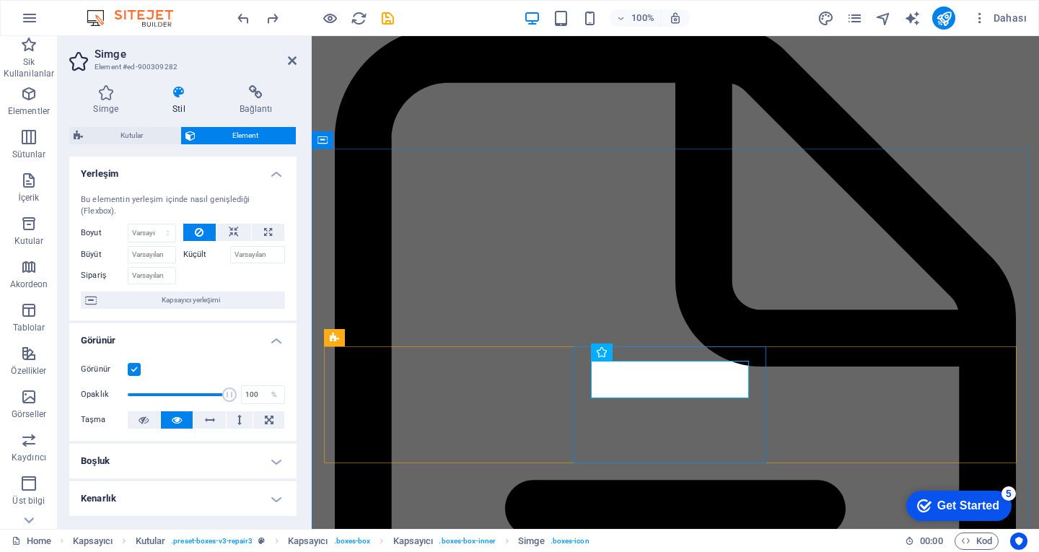
scroll to position [3839, 0]
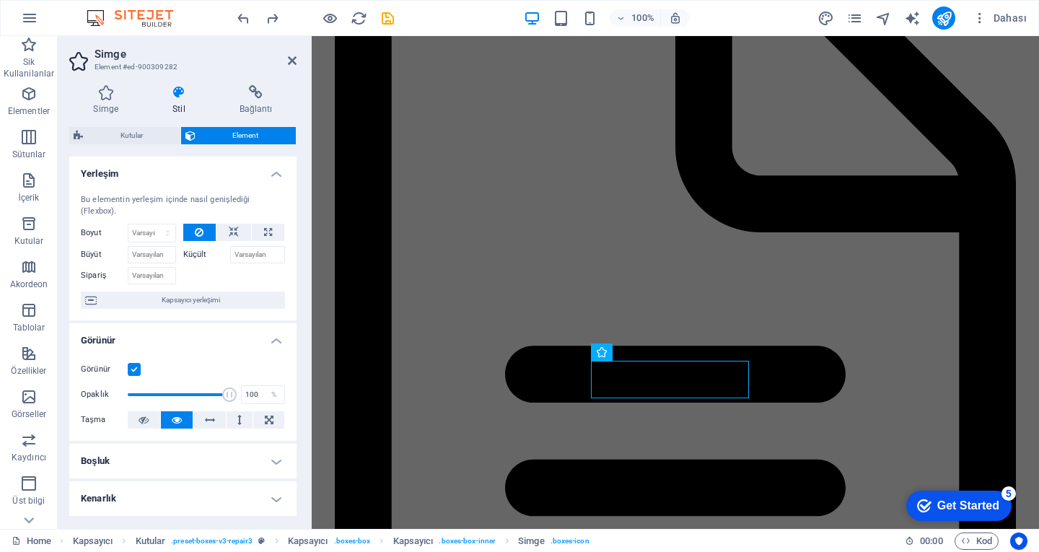
click at [196, 243] on div "Küçült" at bounding box center [234, 252] width 102 height 21
click at [197, 252] on label "Küçült" at bounding box center [206, 254] width 47 height 17
click at [230, 252] on input "Küçült" at bounding box center [258, 254] width 56 height 17
click at [197, 252] on label "Küçült" at bounding box center [206, 254] width 47 height 17
click at [230, 252] on input "Küçült" at bounding box center [258, 254] width 56 height 17
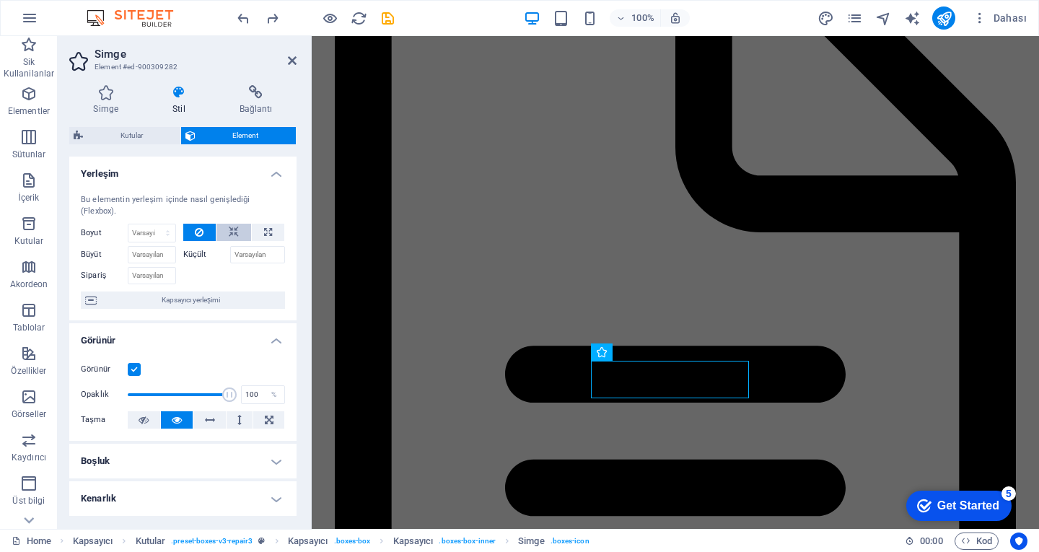
click at [240, 229] on button at bounding box center [233, 232] width 35 height 17
click at [261, 235] on button at bounding box center [268, 232] width 32 height 17
type input "100"
select select "%"
click at [235, 235] on icon at bounding box center [234, 232] width 10 height 17
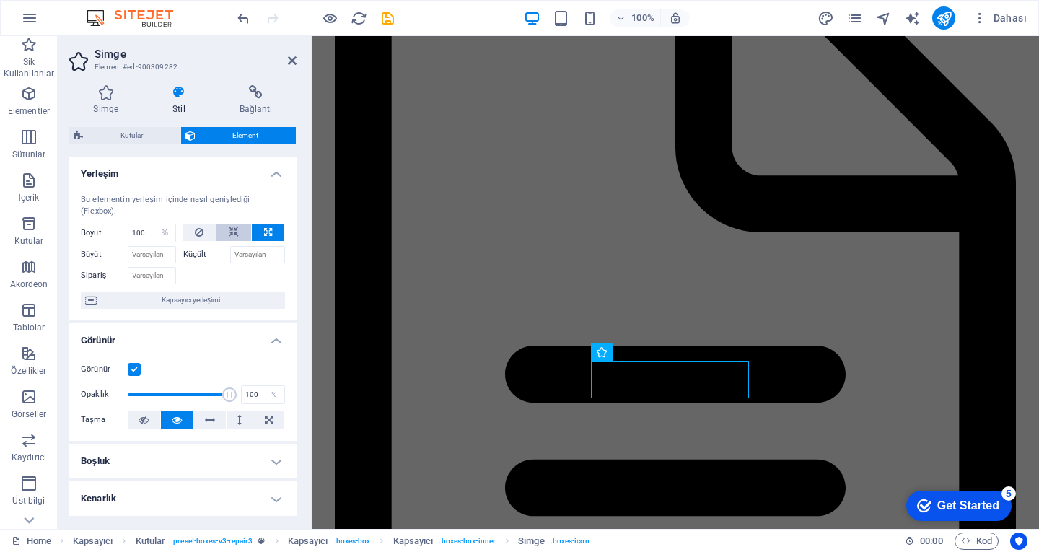
select select "DISABLED_OPTION_VALUE"
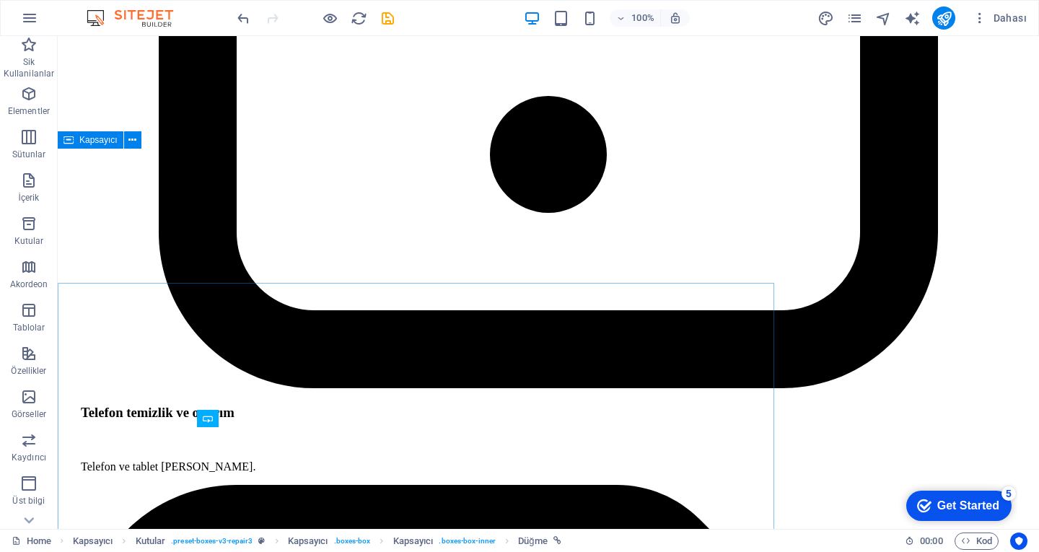
scroll to position [3704, 0]
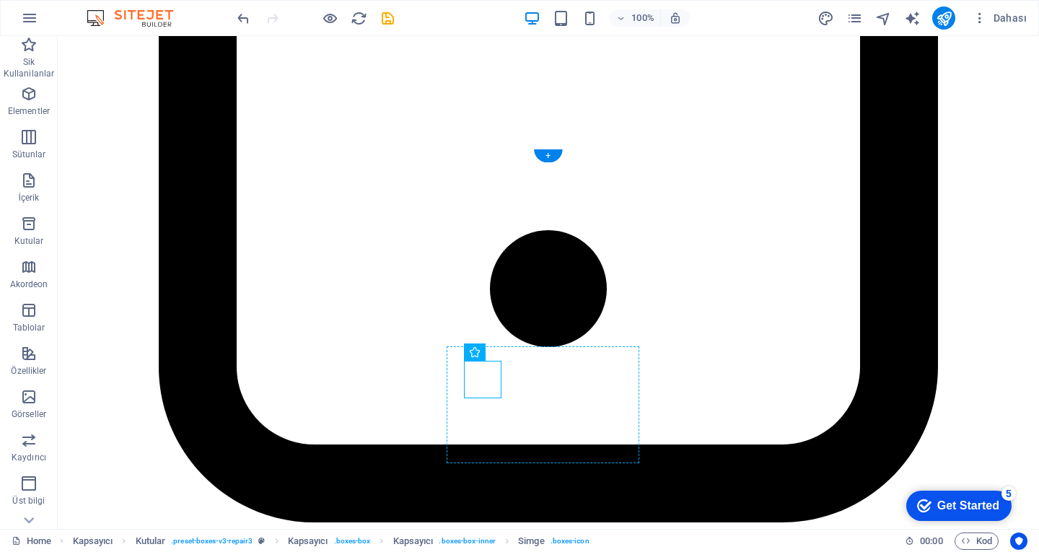
drag, startPoint x: 484, startPoint y: 368, endPoint x: 560, endPoint y: 378, distance: 76.4
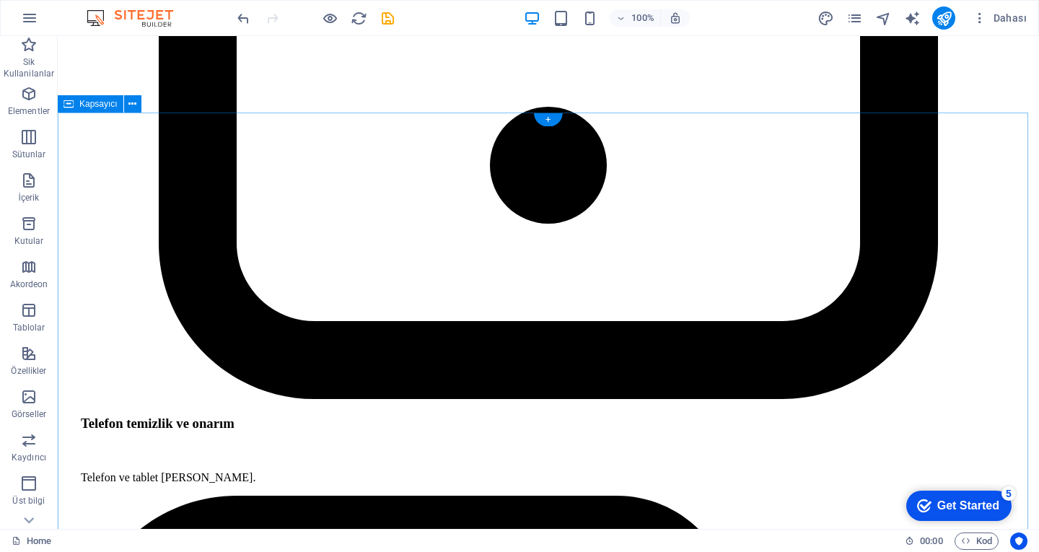
scroll to position [3851, 0]
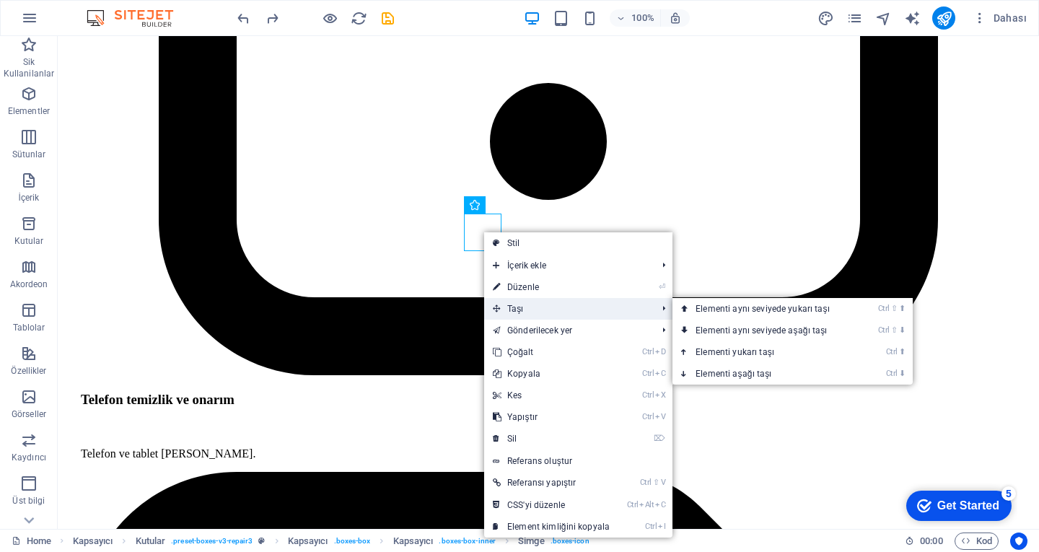
click at [529, 306] on span "Taşı" at bounding box center [567, 309] width 167 height 22
click at [779, 302] on link "Ctrl ⇧ ⬆ Elementi aynı seviyede yukarı taşı" at bounding box center [766, 309] width 186 height 22
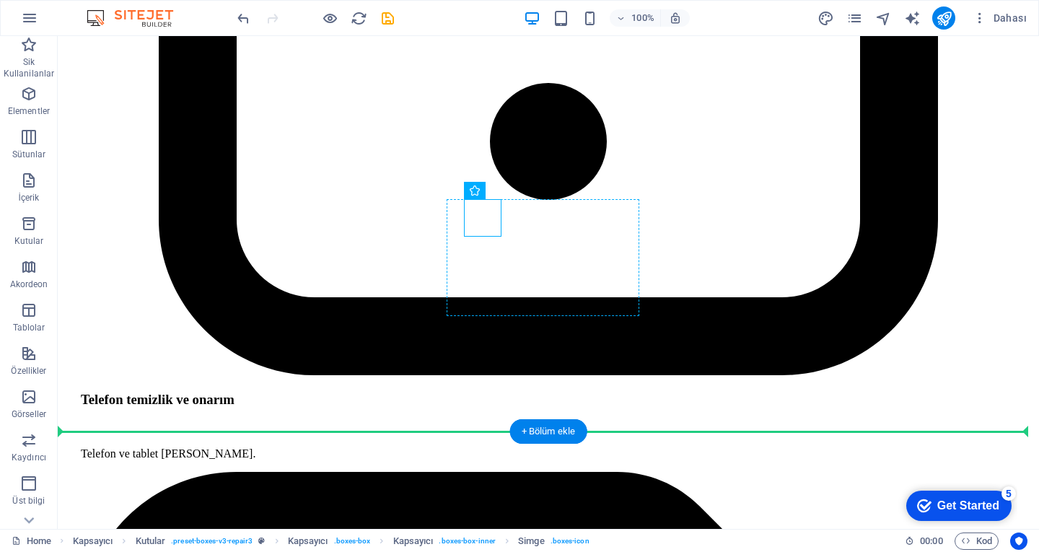
drag, startPoint x: 495, startPoint y: 212, endPoint x: 551, endPoint y: 222, distance: 56.4
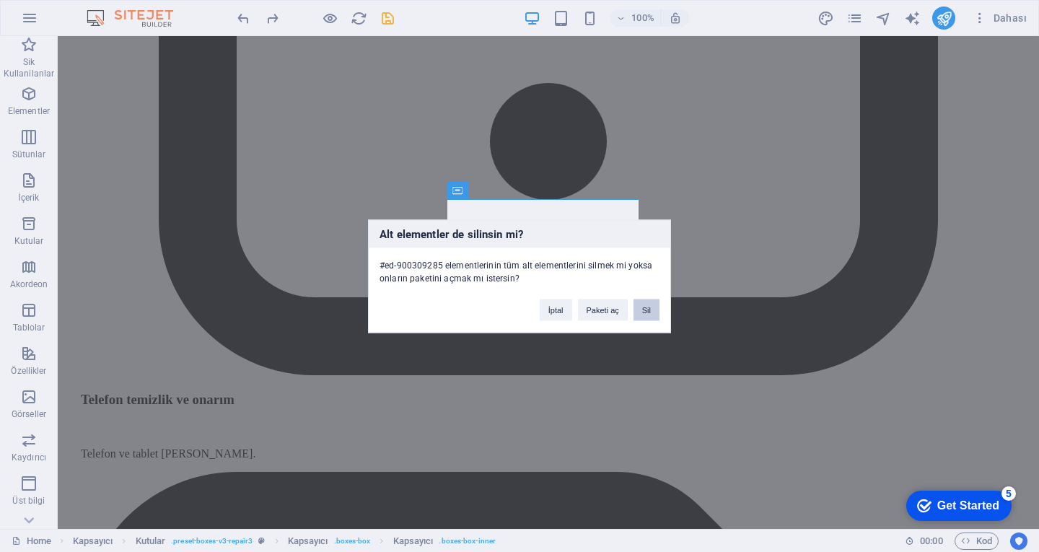
click at [642, 305] on button "Sil" at bounding box center [647, 310] width 26 height 22
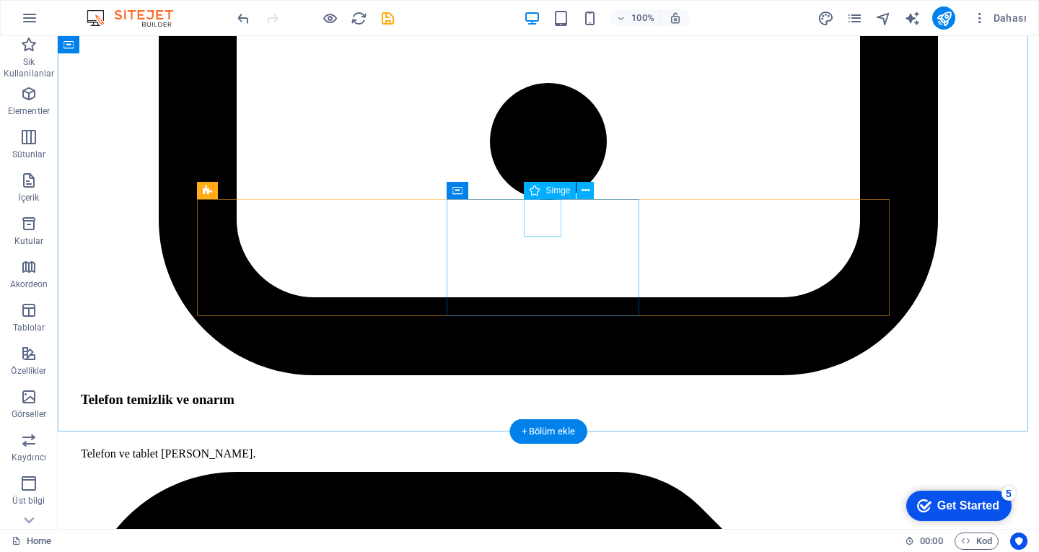
select select "xMidYMid"
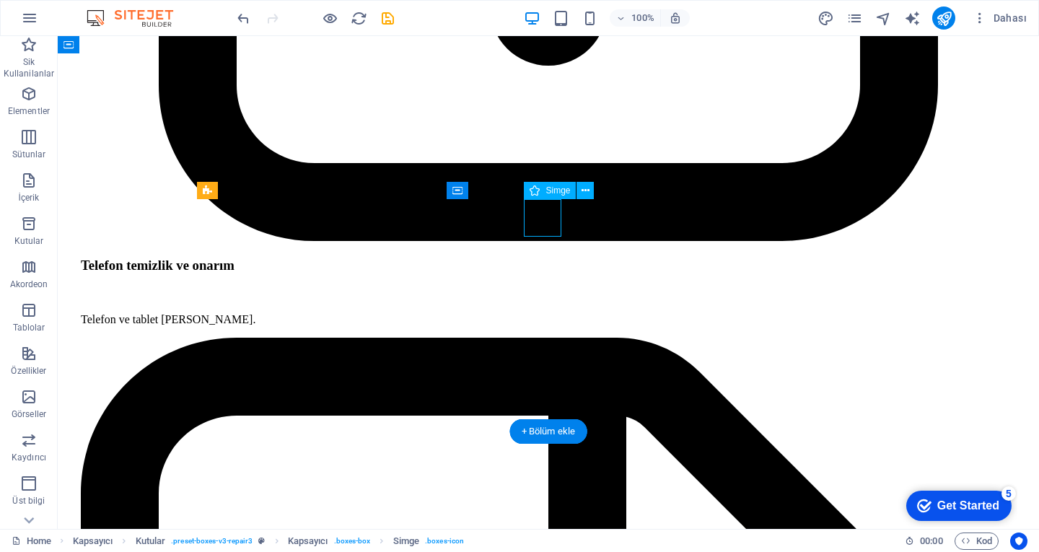
select select "xMidYMid"
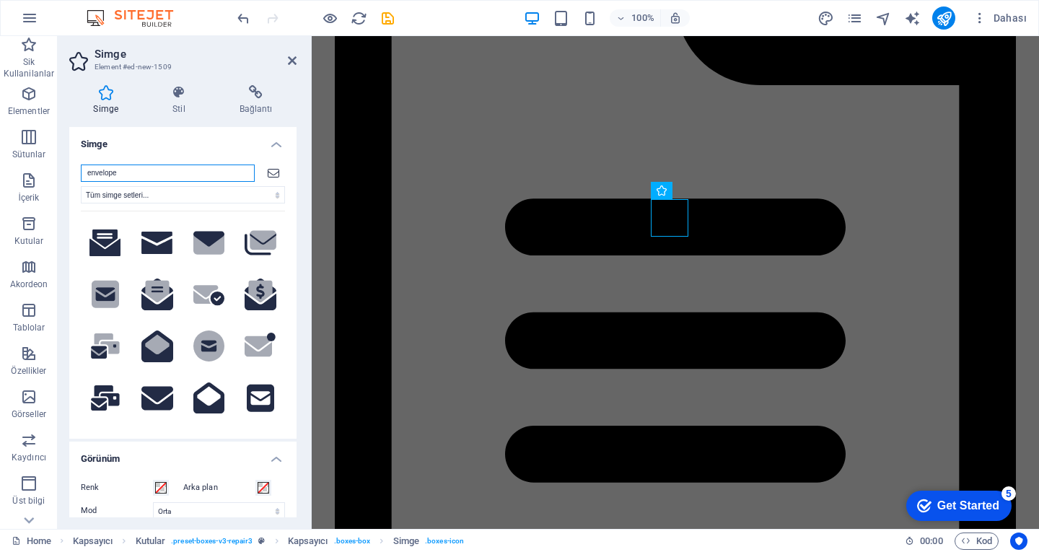
click at [146, 165] on input "envelope" at bounding box center [168, 173] width 174 height 17
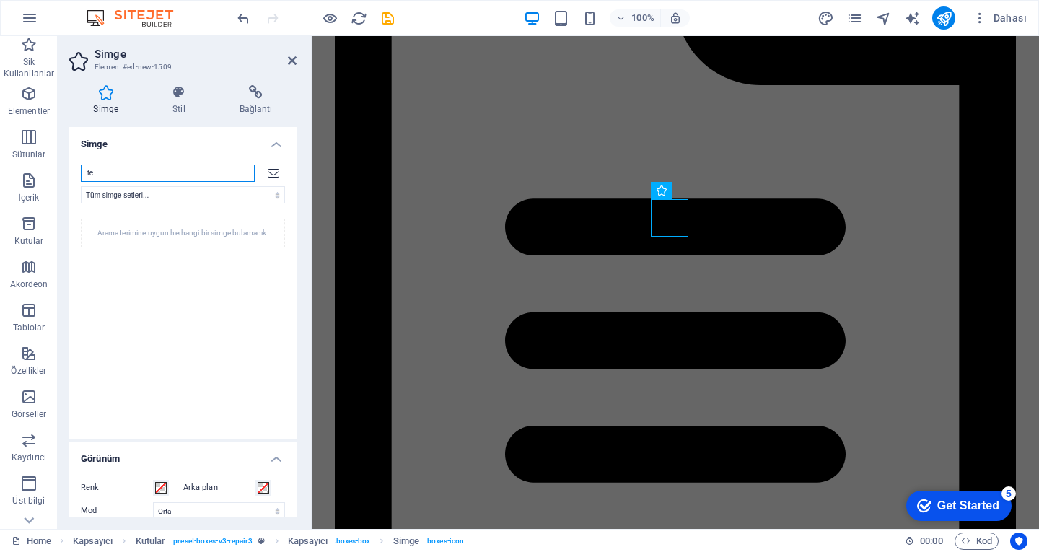
type input "t"
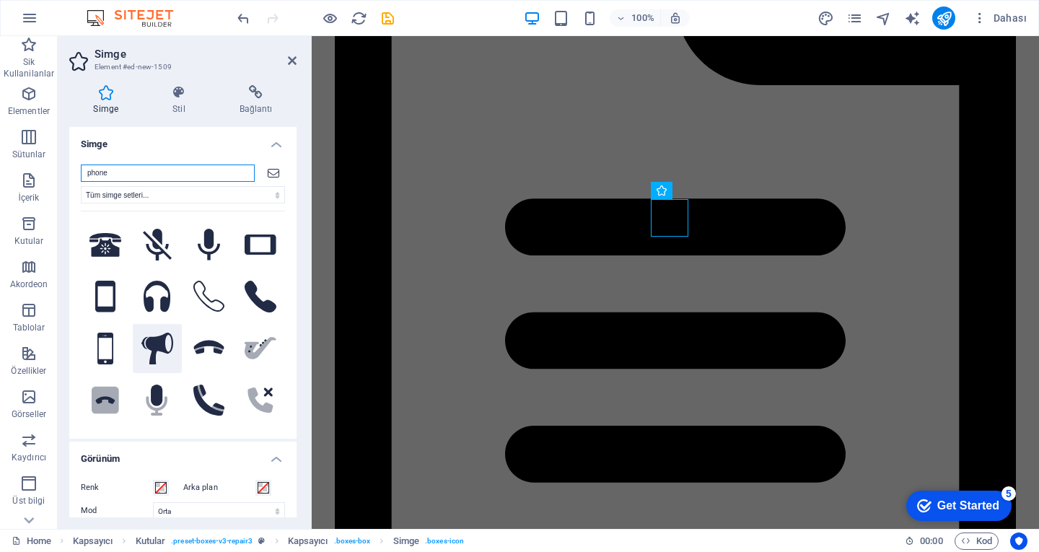
scroll to position [289, 0]
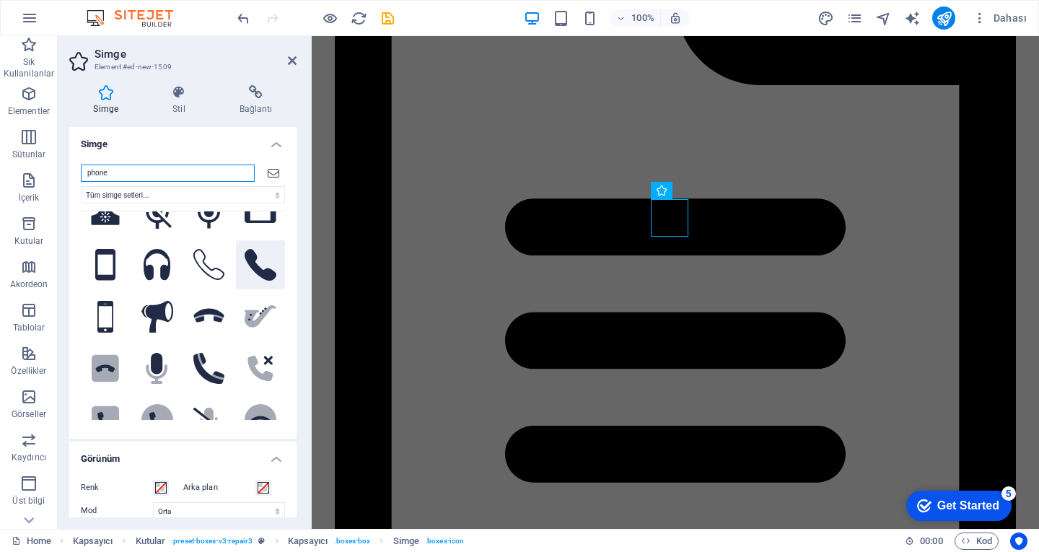
type input "phone"
click at [251, 255] on icon at bounding box center [261, 265] width 32 height 32
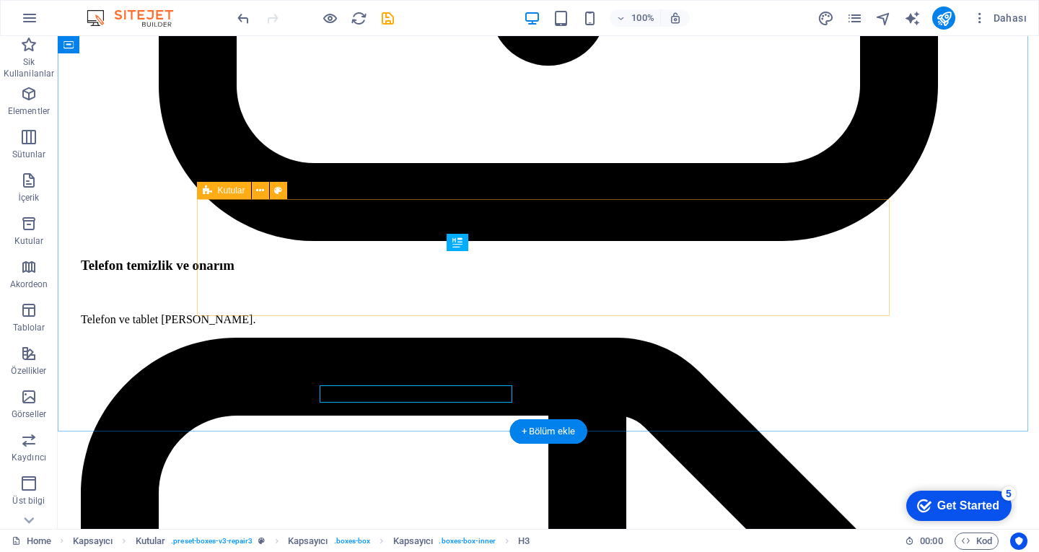
scroll to position [3851, 0]
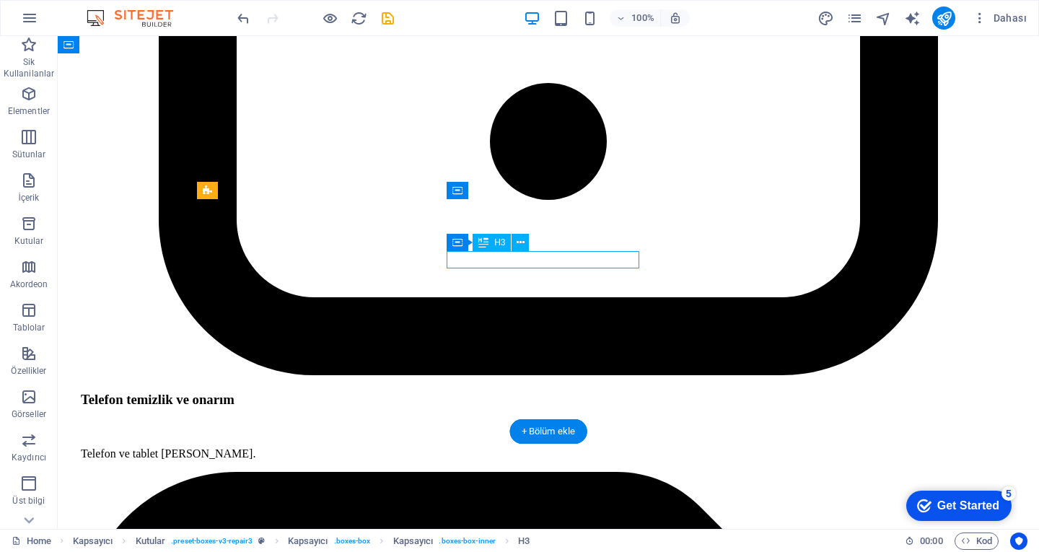
drag, startPoint x: 574, startPoint y: 262, endPoint x: 631, endPoint y: 299, distance: 68.5
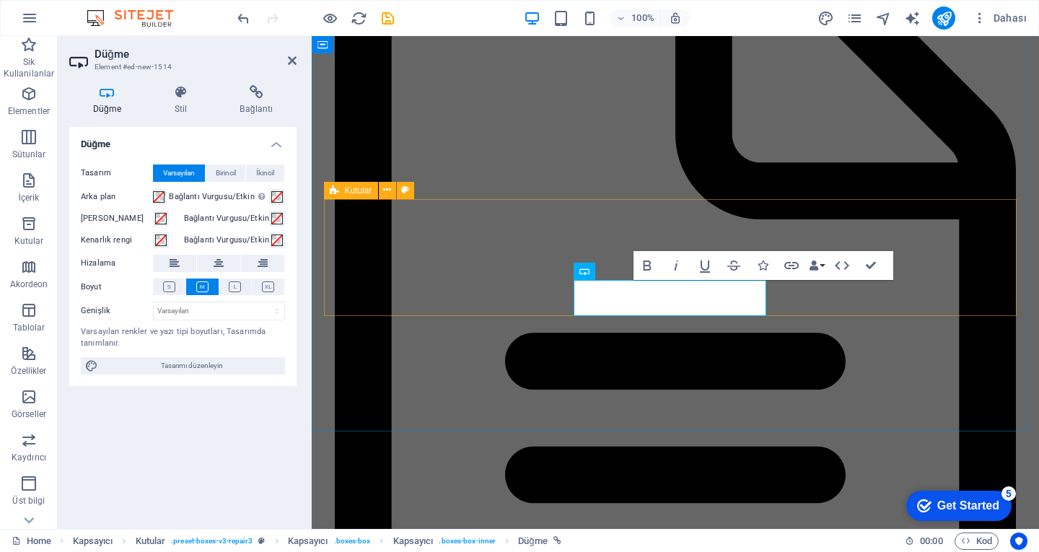
scroll to position [3986, 0]
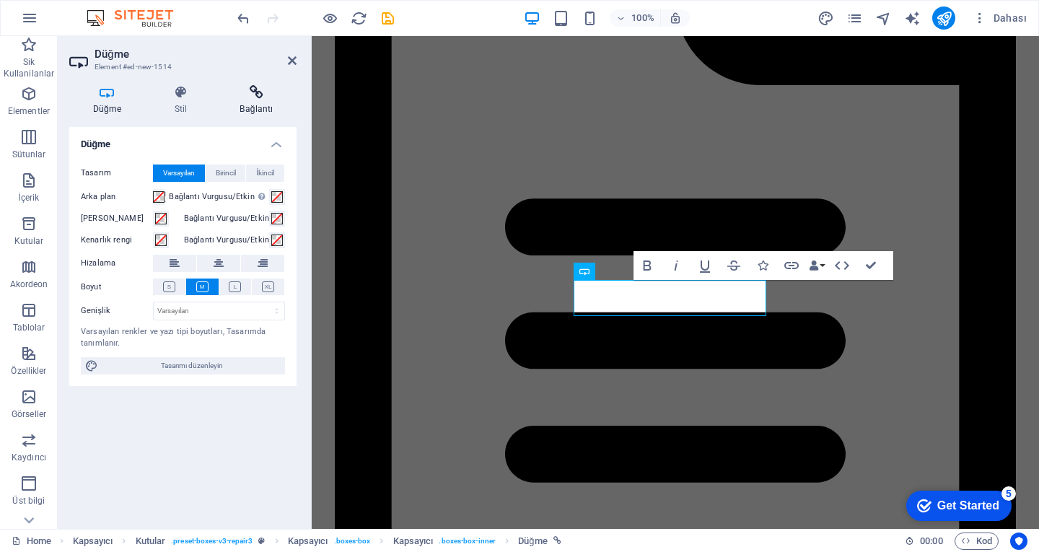
click at [257, 101] on h4 "Bağlantı" at bounding box center [256, 100] width 80 height 30
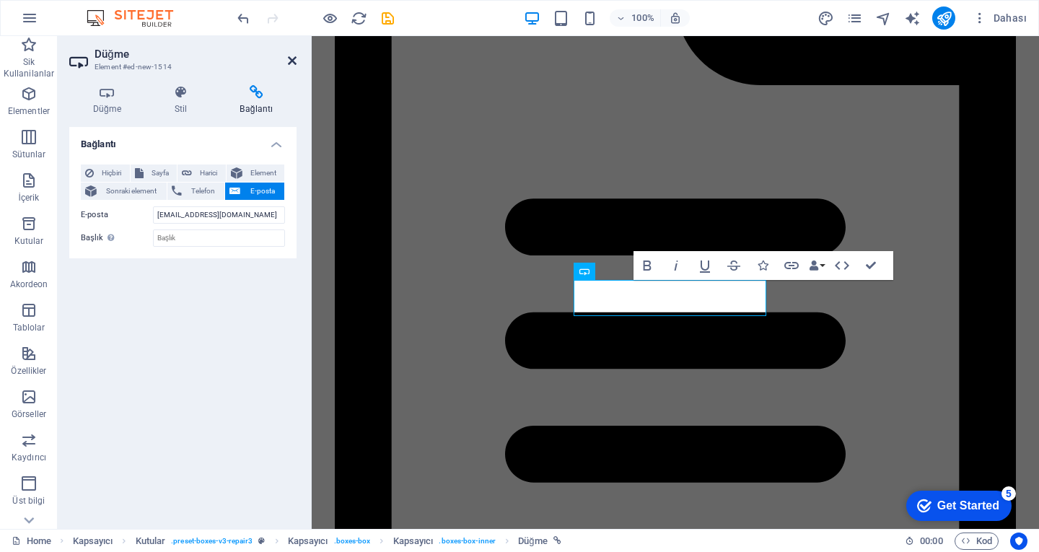
drag, startPoint x: 292, startPoint y: 56, endPoint x: 281, endPoint y: 50, distance: 12.0
click at [292, 56] on icon at bounding box center [292, 61] width 9 height 12
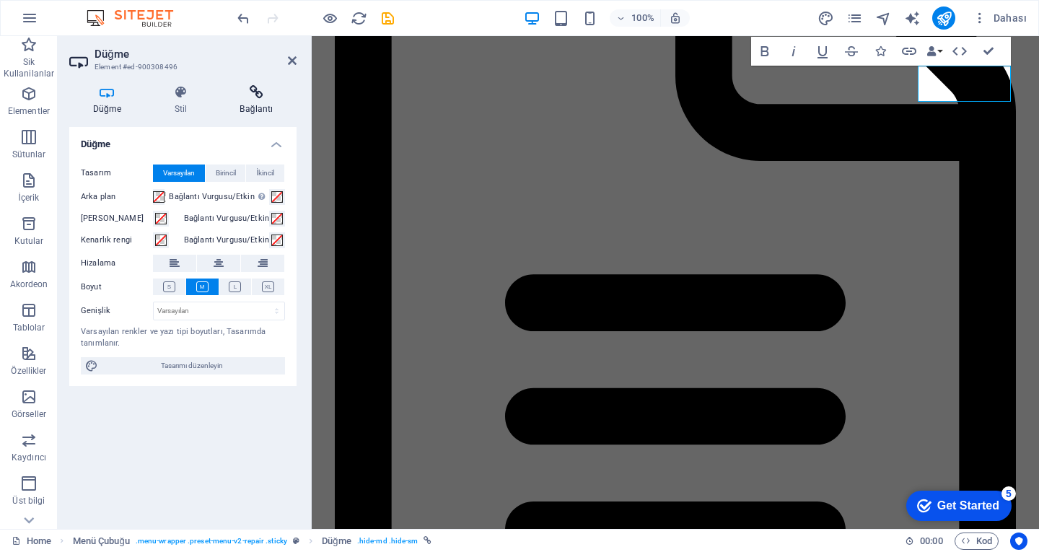
click at [249, 95] on icon at bounding box center [256, 92] width 80 height 14
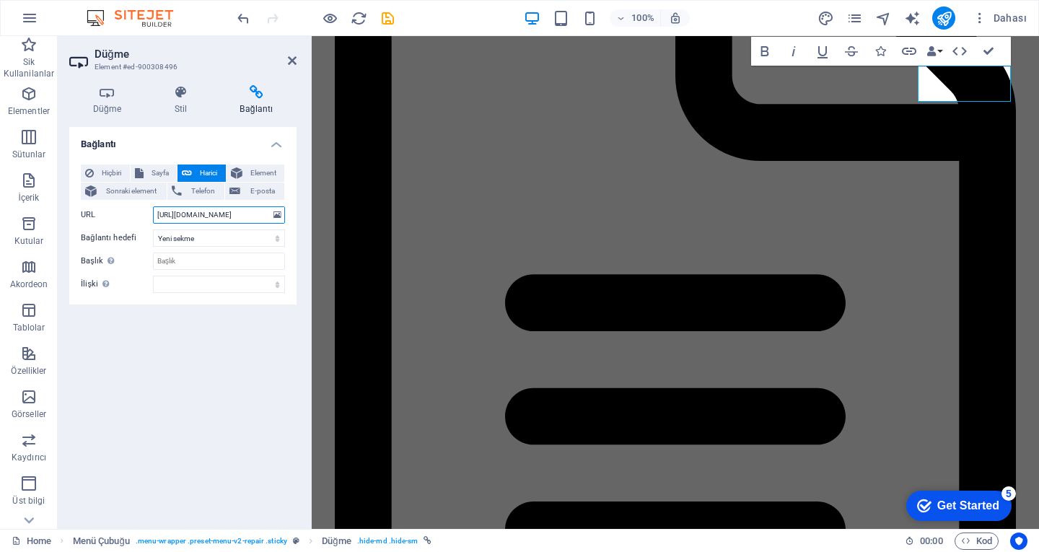
drag, startPoint x: 255, startPoint y: 213, endPoint x: 154, endPoint y: 211, distance: 101.8
click at [154, 211] on input "[URL][DOMAIN_NAME]" at bounding box center [219, 214] width 132 height 17
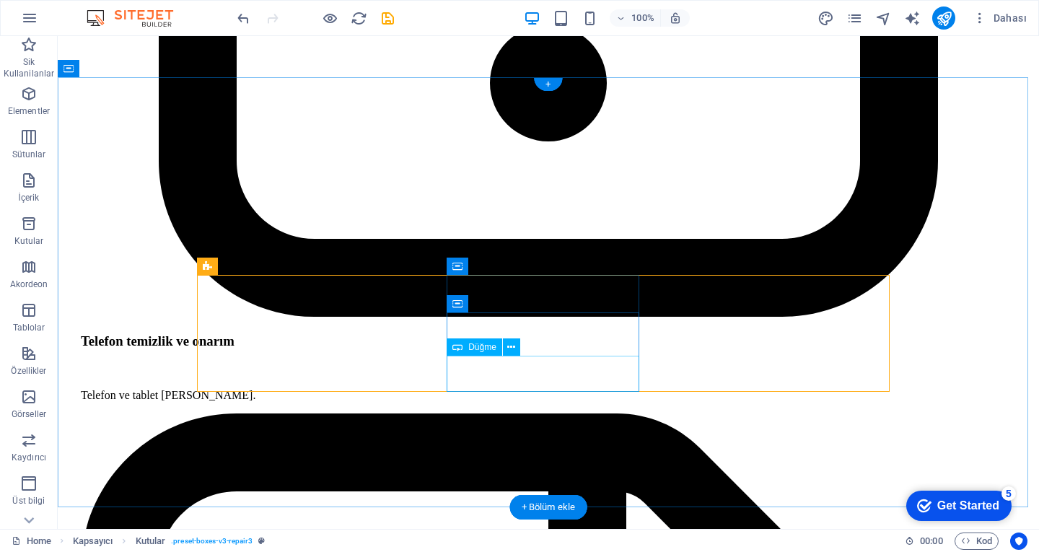
scroll to position [3776, 0]
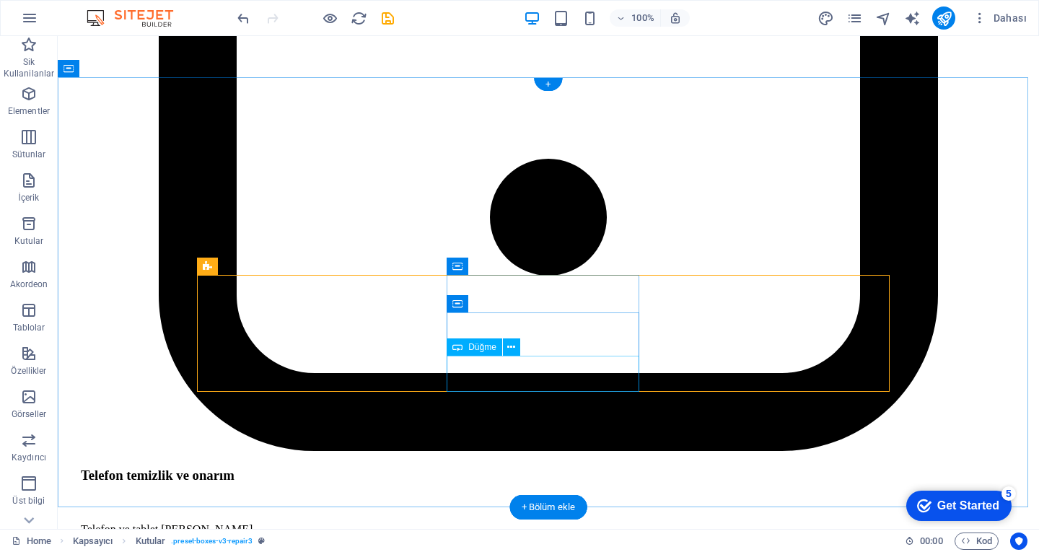
drag, startPoint x: 554, startPoint y: 366, endPoint x: 305, endPoint y: 366, distance: 249.0
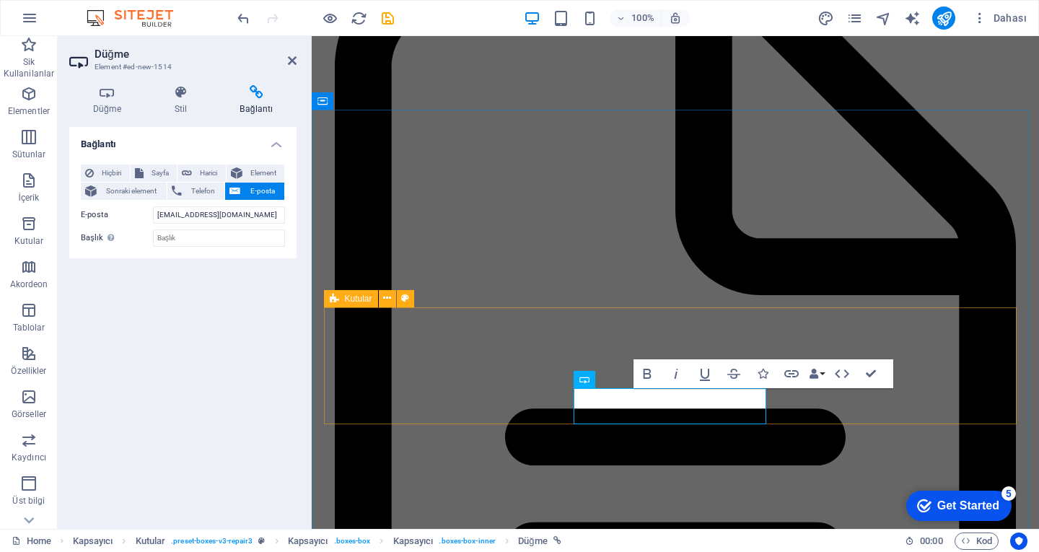
scroll to position [3877, 0]
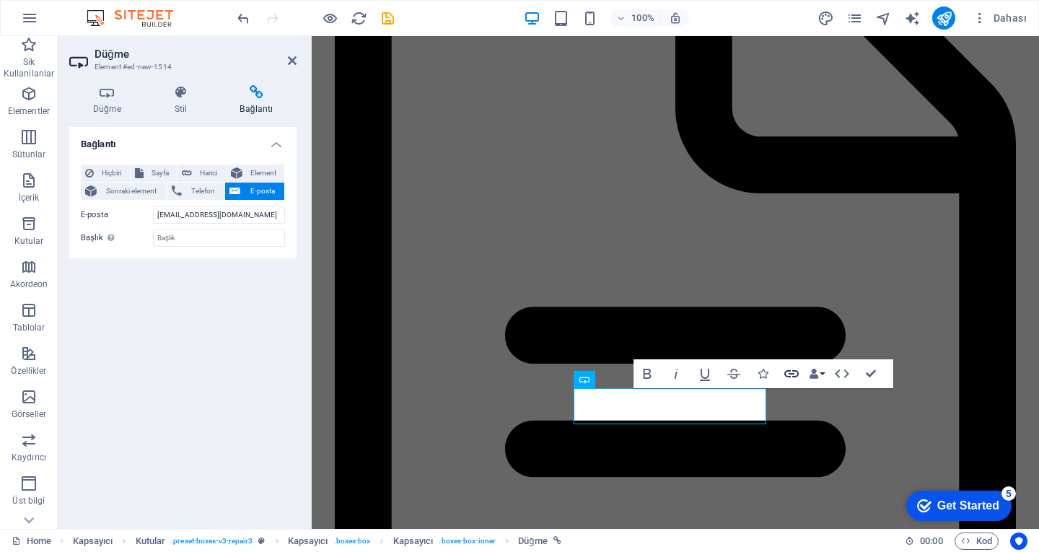
click at [792, 369] on icon "button" at bounding box center [791, 373] width 17 height 17
click at [186, 166] on icon at bounding box center [187, 173] width 10 height 17
select select "blank"
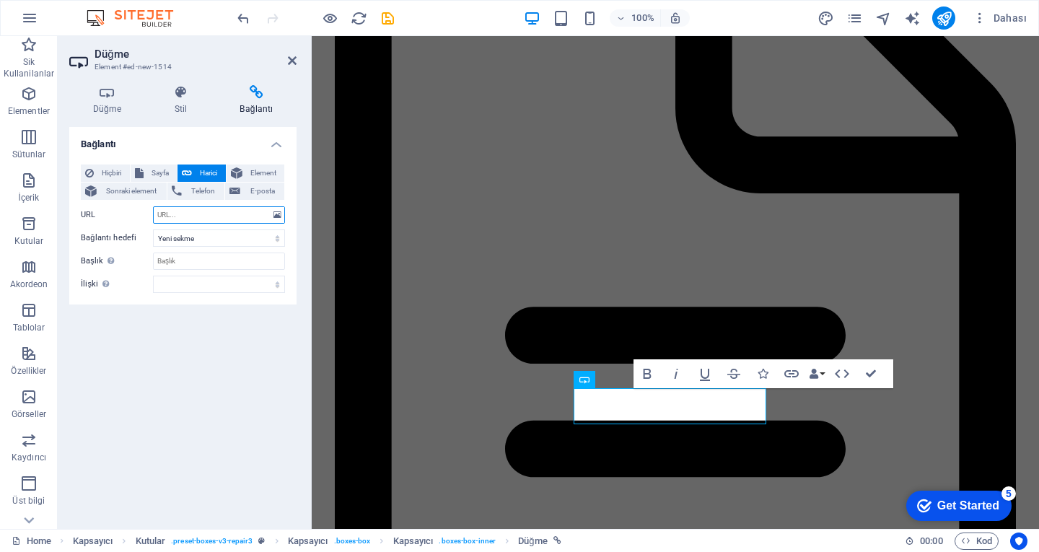
paste input "[URL][DOMAIN_NAME]"
type input "[URL][DOMAIN_NAME]"
click at [289, 60] on icon at bounding box center [292, 61] width 9 height 12
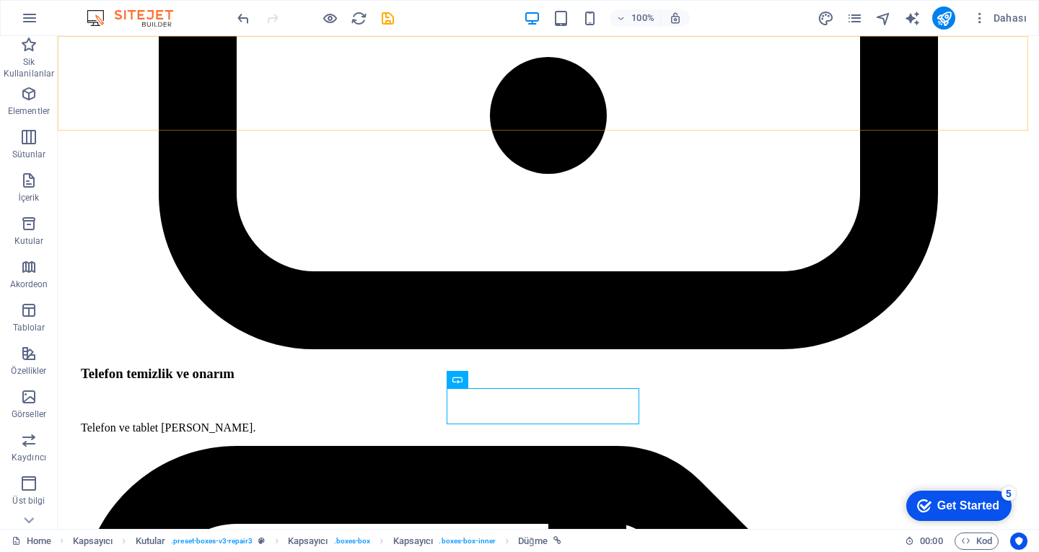
scroll to position [3743, 0]
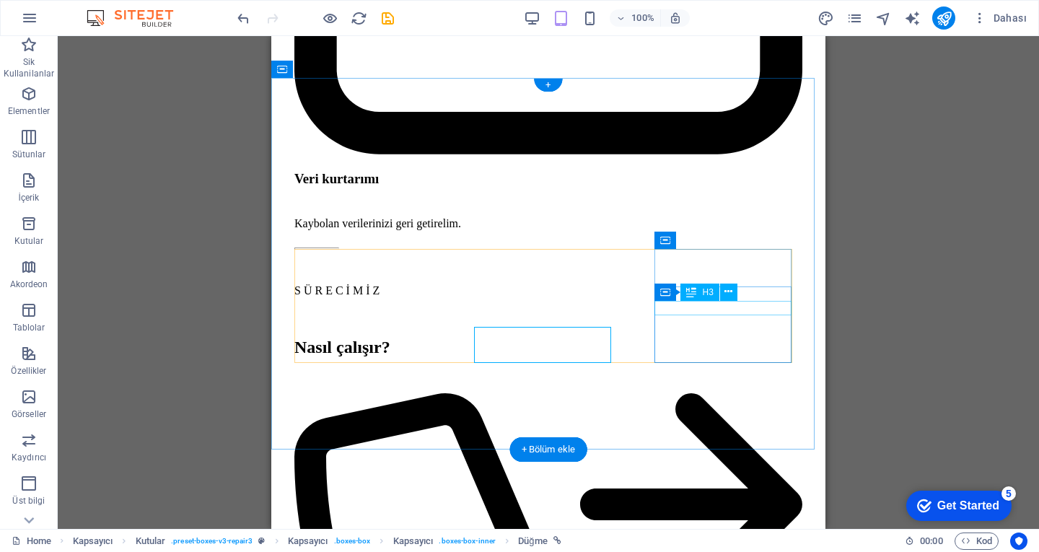
scroll to position [3514, 0]
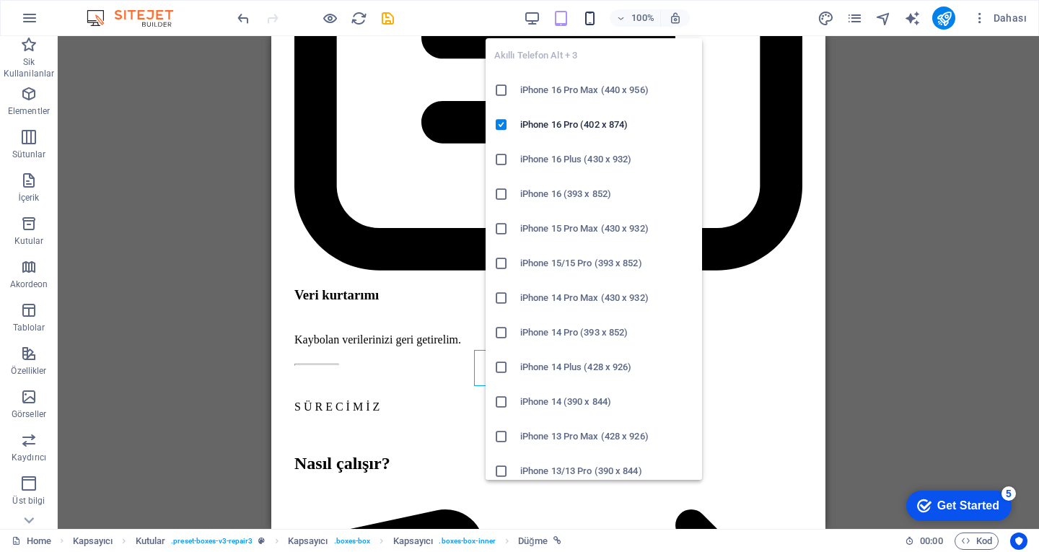
click at [594, 19] on icon "button" at bounding box center [590, 18] width 17 height 17
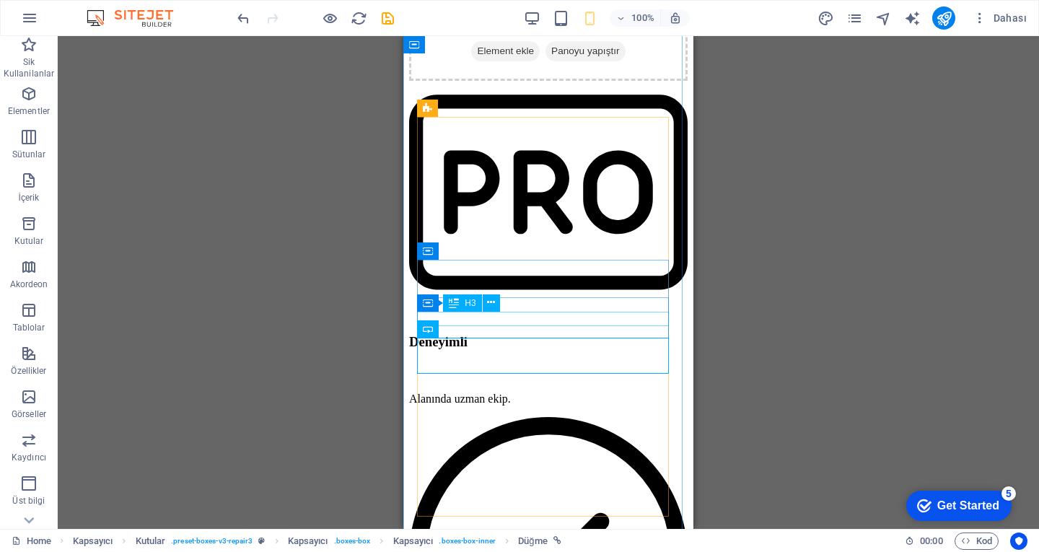
scroll to position [4848, 0]
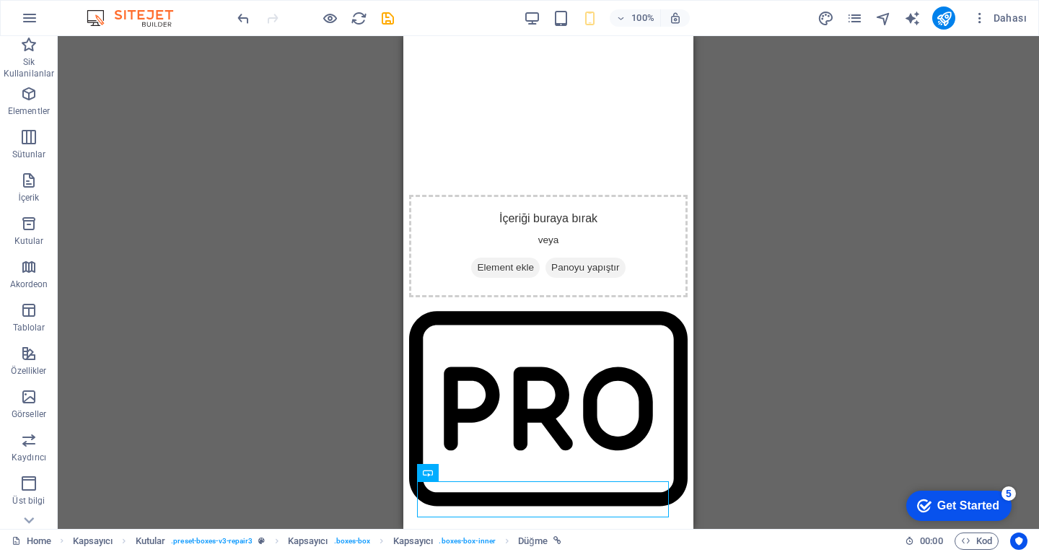
click at [902, 258] on div "H1 Arka planda metin Kapsayıcı Menü Çubuğu Menü Aralık Yer Tutucu 2 sütun Kapsa…" at bounding box center [548, 282] width 981 height 493
click at [797, 292] on div "H1 Arka planda metin Kapsayıcı Menü Çubuğu Menü Aralık Yer Tutucu 2 sütun Kapsa…" at bounding box center [548, 282] width 981 height 493
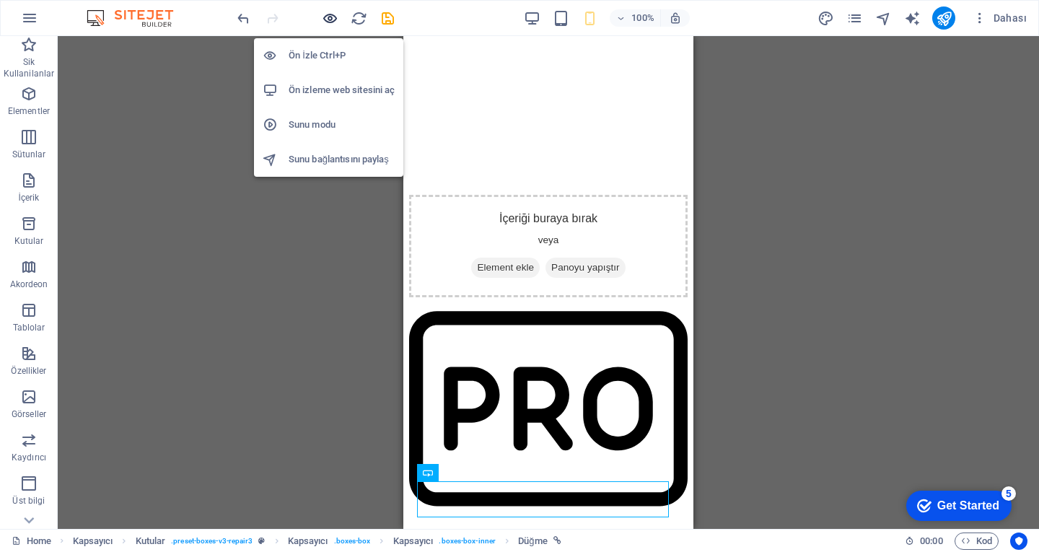
click at [331, 17] on icon "button" at bounding box center [330, 18] width 17 height 17
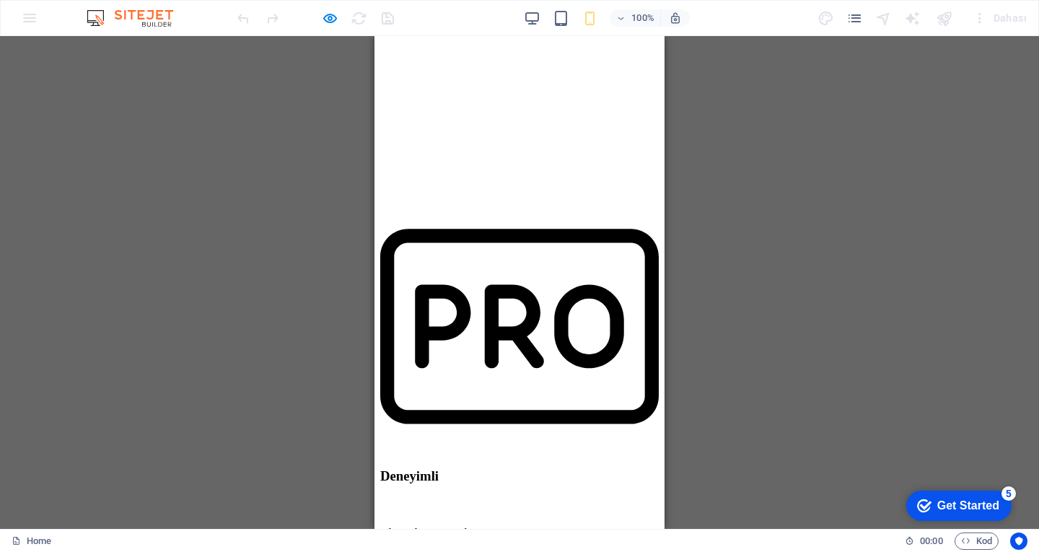
scroll to position [4717, 0]
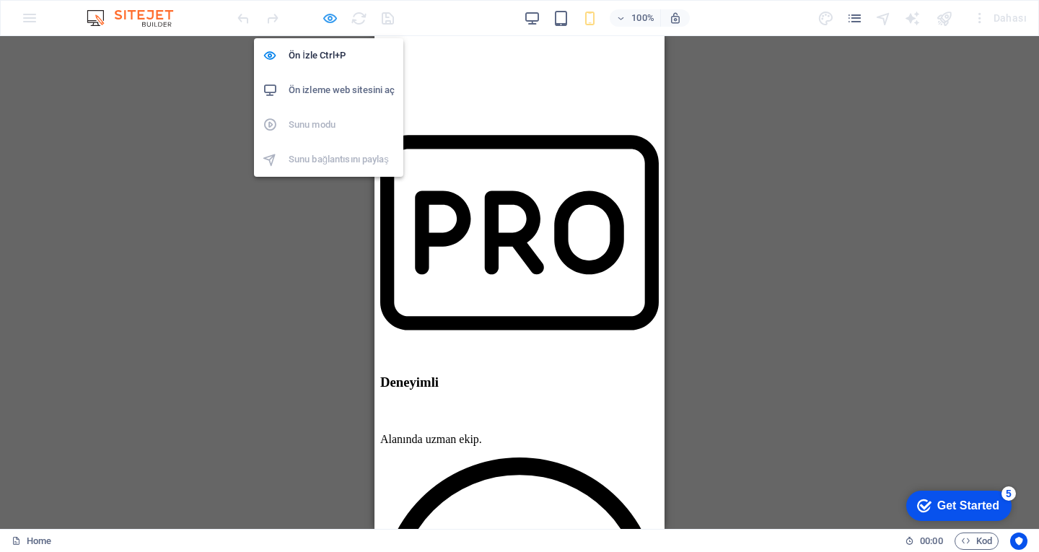
click at [329, 19] on icon "button" at bounding box center [330, 18] width 17 height 17
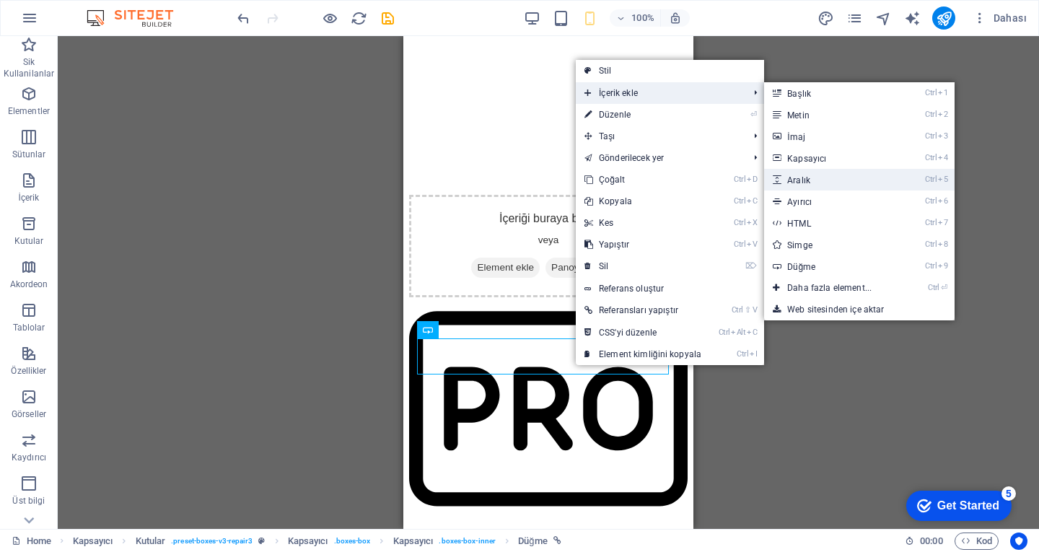
click at [810, 182] on link "Ctrl 5 Aralık" at bounding box center [832, 180] width 136 height 22
select select "px"
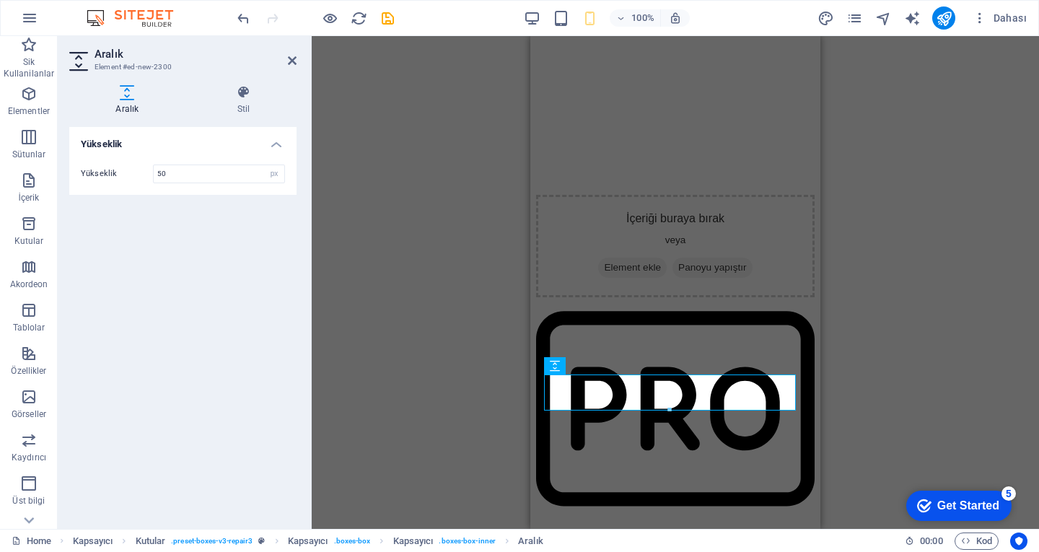
click at [875, 264] on div "H1 Arka planda metin Kapsayıcı Menü Çubuğu Menü Aralık Yer Tutucu 2 sütun Kapsa…" at bounding box center [675, 282] width 727 height 493
click at [891, 317] on div "H1 Arka planda metin Kapsayıcı Menü Çubuğu Menü Aralık Yer Tutucu 2 sütun Kapsa…" at bounding box center [675, 282] width 727 height 493
click at [854, 250] on div "H1 Arka planda metin Kapsayıcı Menü Çubuğu Menü Aralık Yer Tutucu 2 sütun Kapsa…" at bounding box center [675, 282] width 727 height 493
click at [286, 65] on header "Aralık Element #ed-new-2300" at bounding box center [182, 55] width 227 height 38
click at [288, 60] on icon at bounding box center [292, 61] width 9 height 12
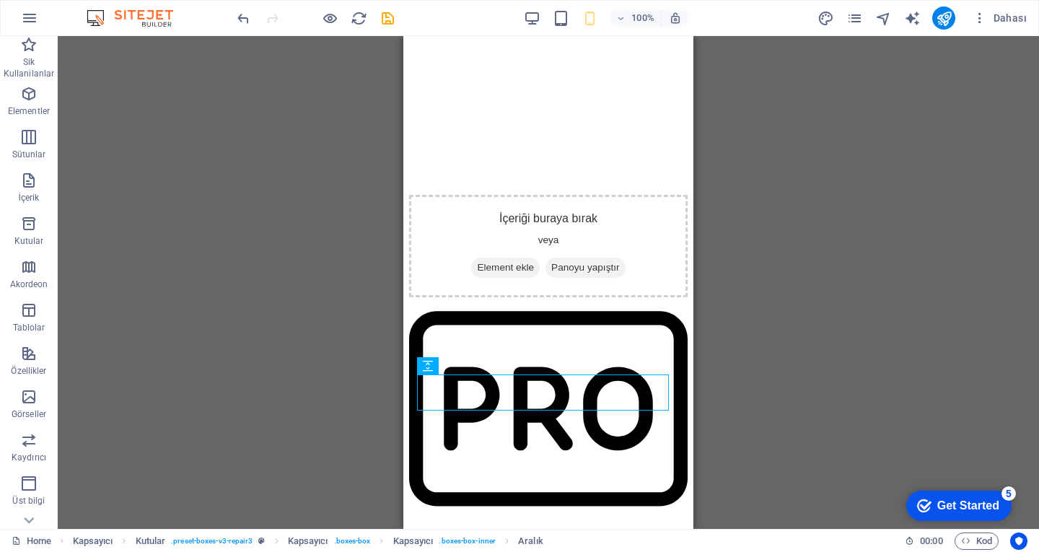
click at [840, 327] on div "H1 Arka planda metin Kapsayıcı Menü Çubuğu Menü Aralık Yer Tutucu 2 sütun Kapsa…" at bounding box center [548, 282] width 981 height 493
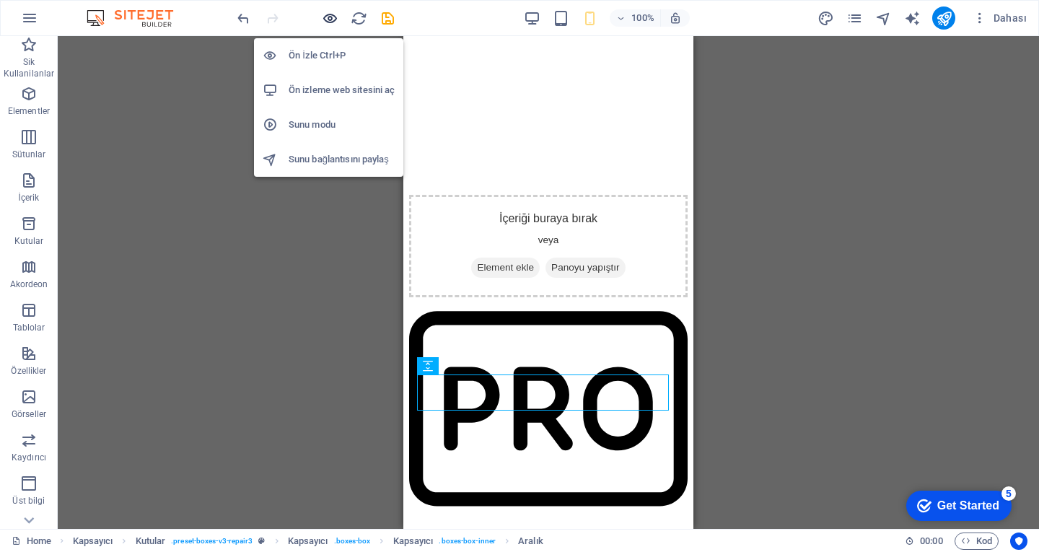
click at [327, 19] on icon "button" at bounding box center [330, 18] width 17 height 17
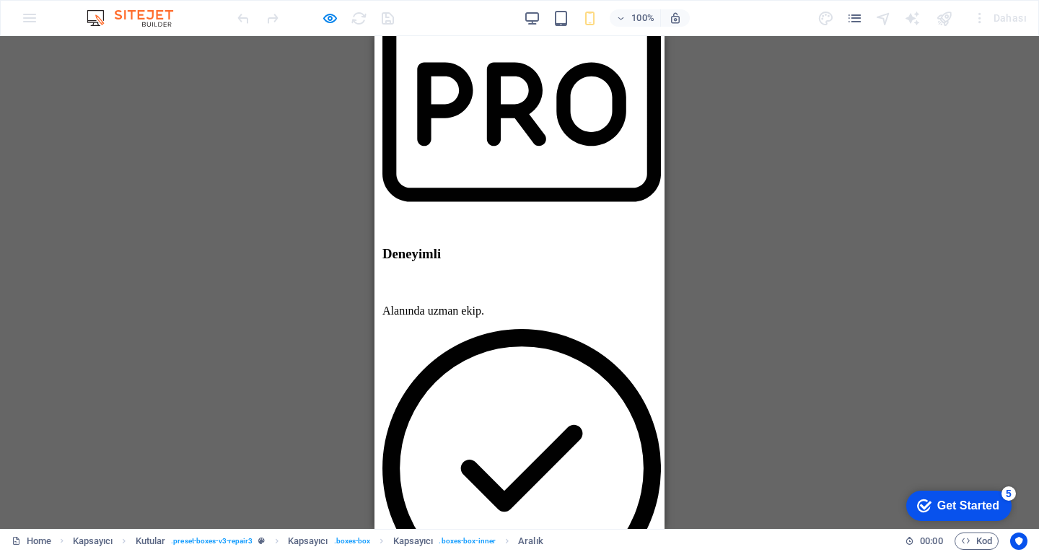
scroll to position [4933, 0]
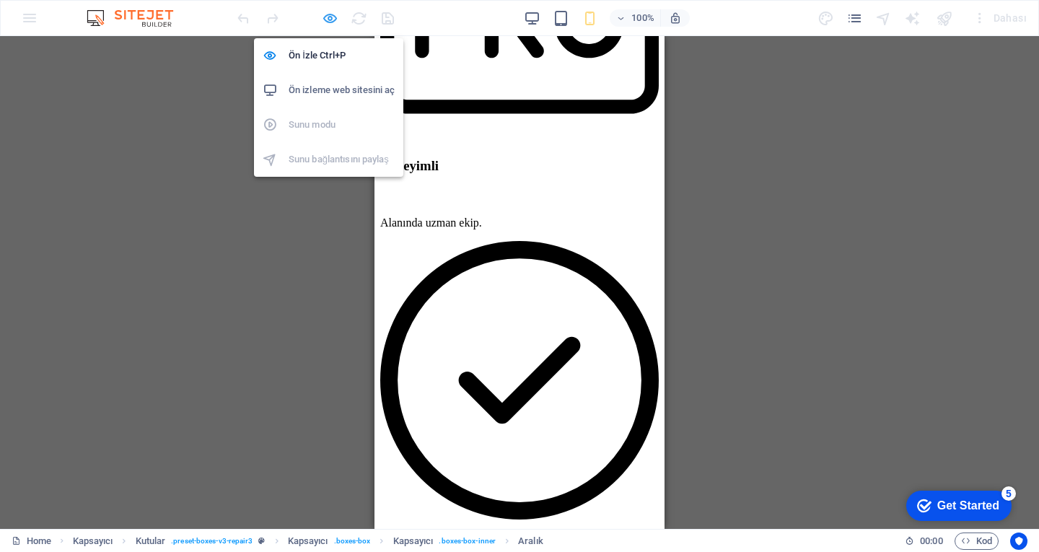
click at [332, 14] on icon "button" at bounding box center [330, 18] width 17 height 17
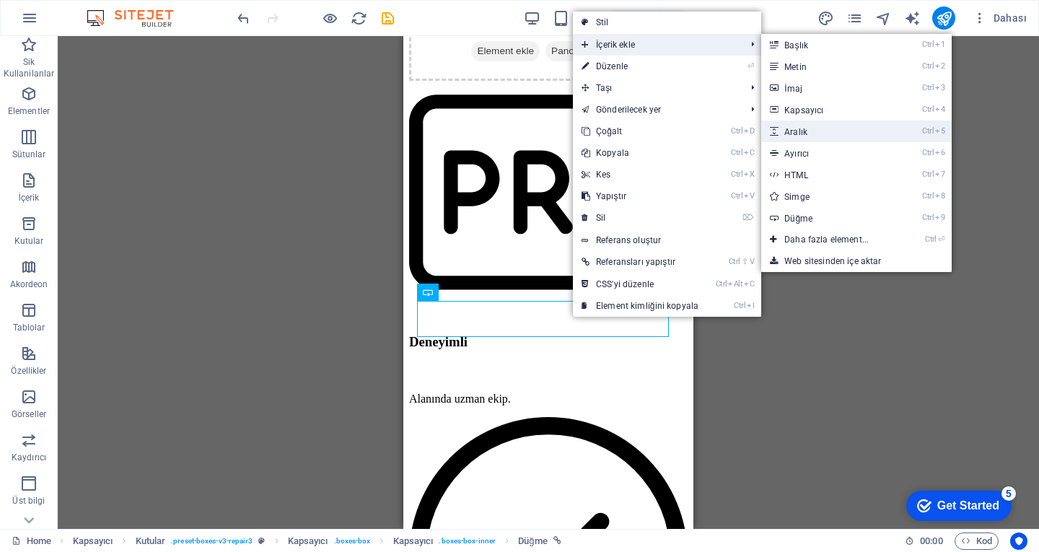
click at [817, 134] on link "Ctrl 5 Aralık" at bounding box center [829, 132] width 136 height 22
select select "px"
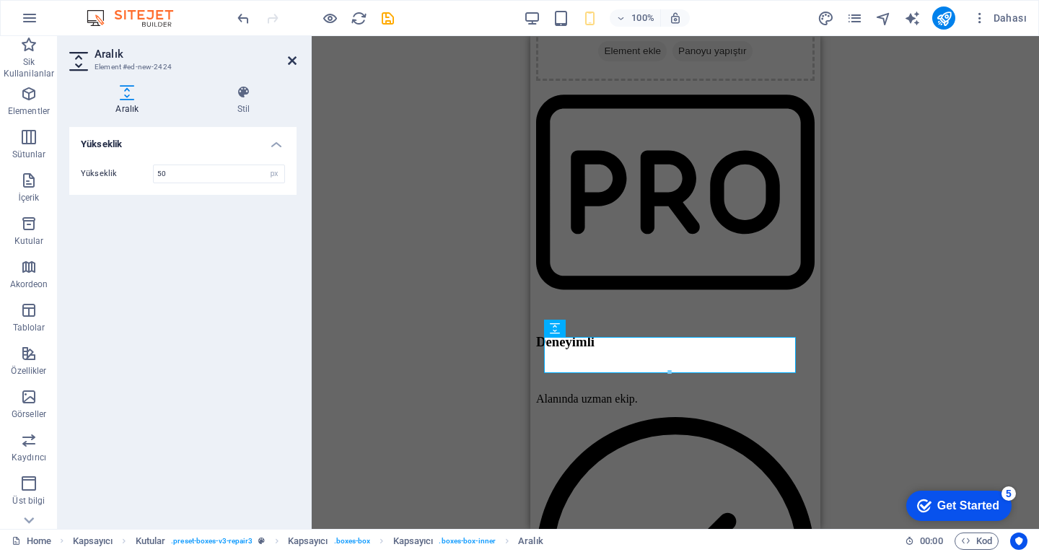
click at [288, 58] on icon at bounding box center [292, 61] width 9 height 12
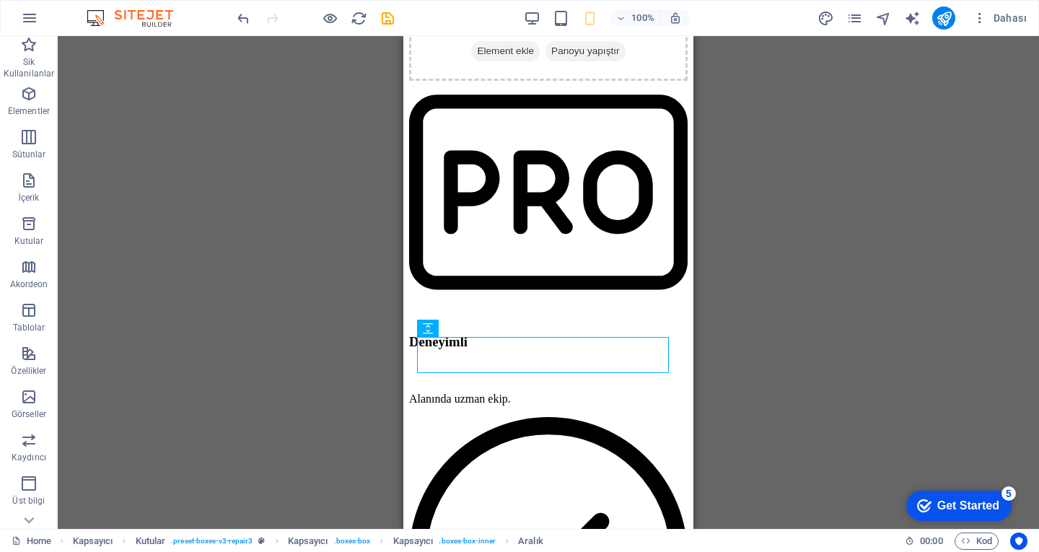
click at [822, 355] on div "H1 Arka planda metin Kapsayıcı Menü Çubuğu Menü Aralık Yer Tutucu 2 sütun Kapsa…" at bounding box center [548, 282] width 981 height 493
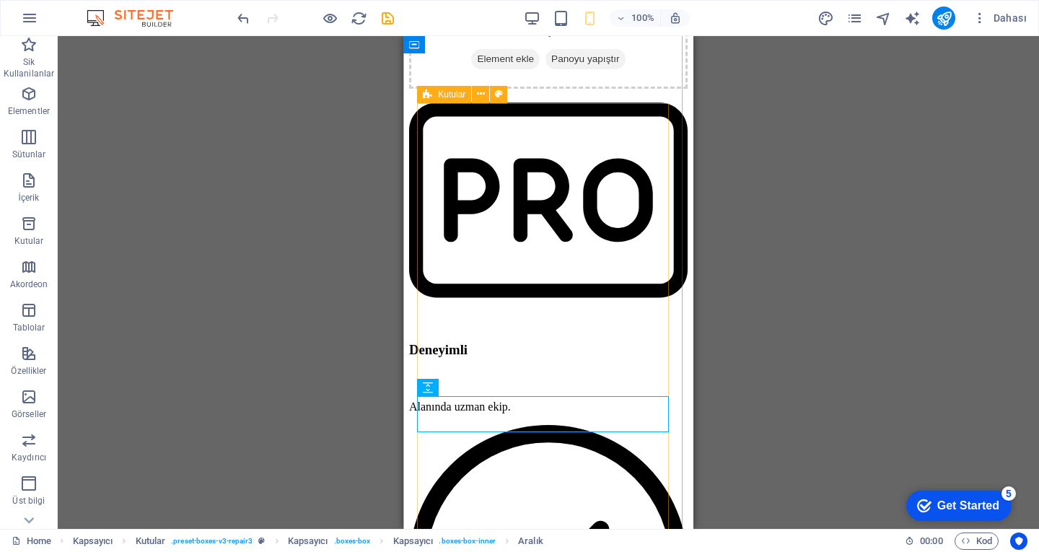
scroll to position [5137, 0]
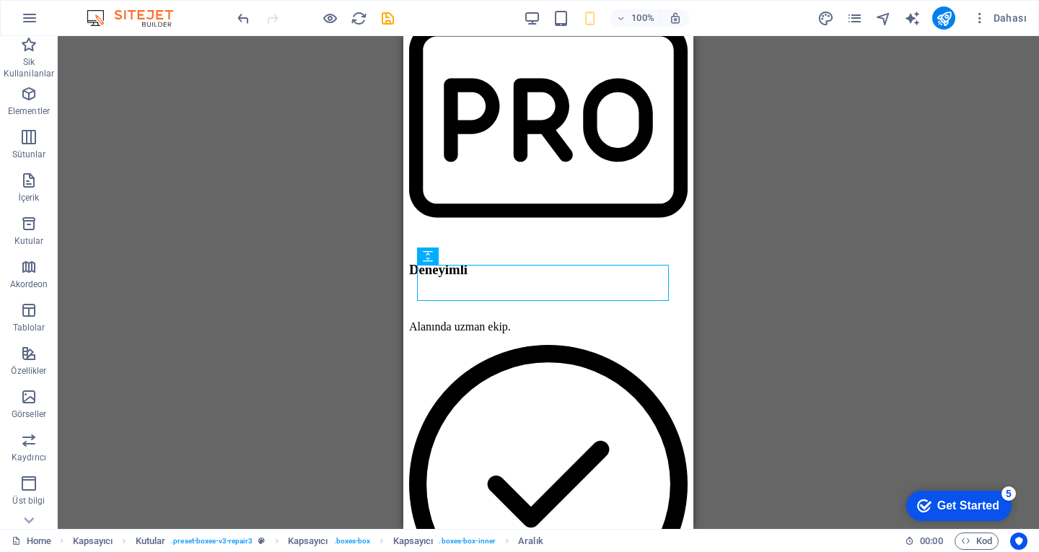
click at [847, 318] on div "H1 Arka planda metin Kapsayıcı Menü Çubuğu Menü Aralık Yer Tutucu 2 sütun Kapsa…" at bounding box center [548, 282] width 981 height 493
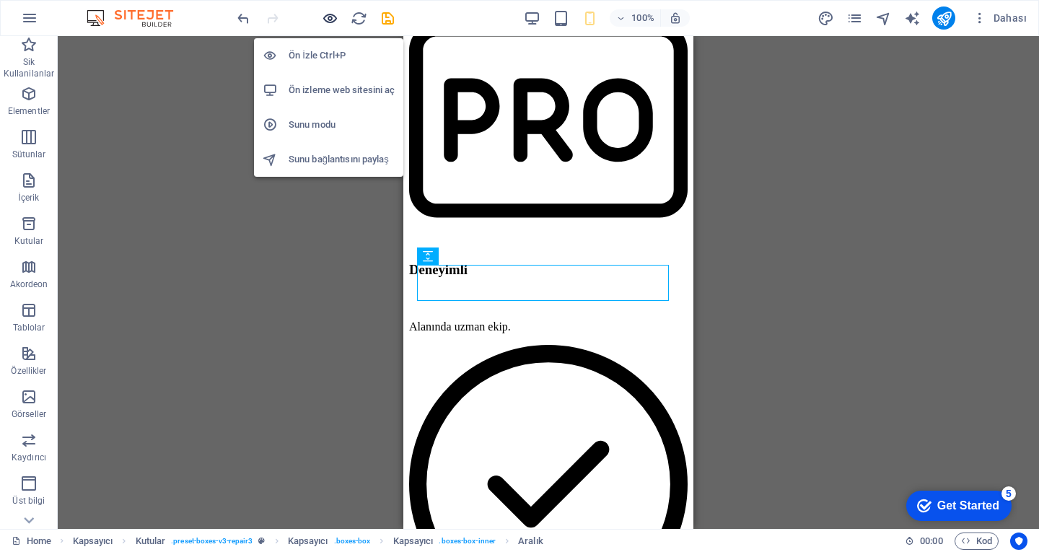
click at [333, 16] on icon "button" at bounding box center [330, 18] width 17 height 17
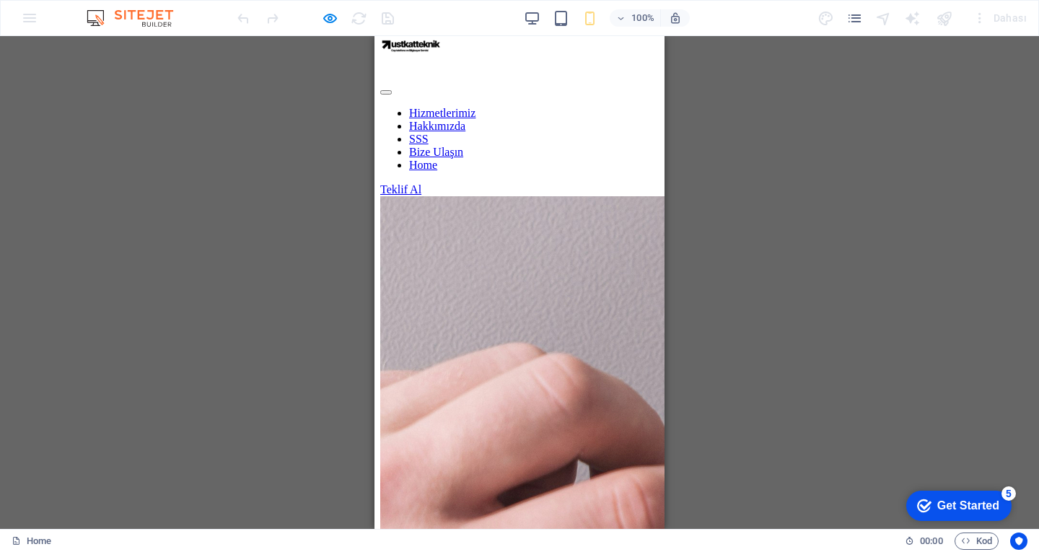
scroll to position [0, 0]
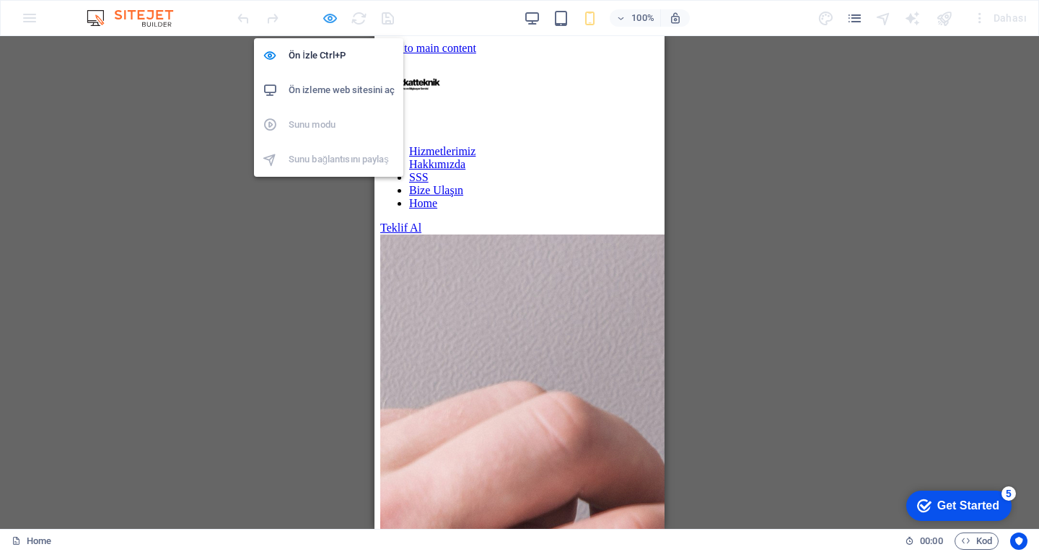
click at [336, 19] on icon "button" at bounding box center [330, 18] width 17 height 17
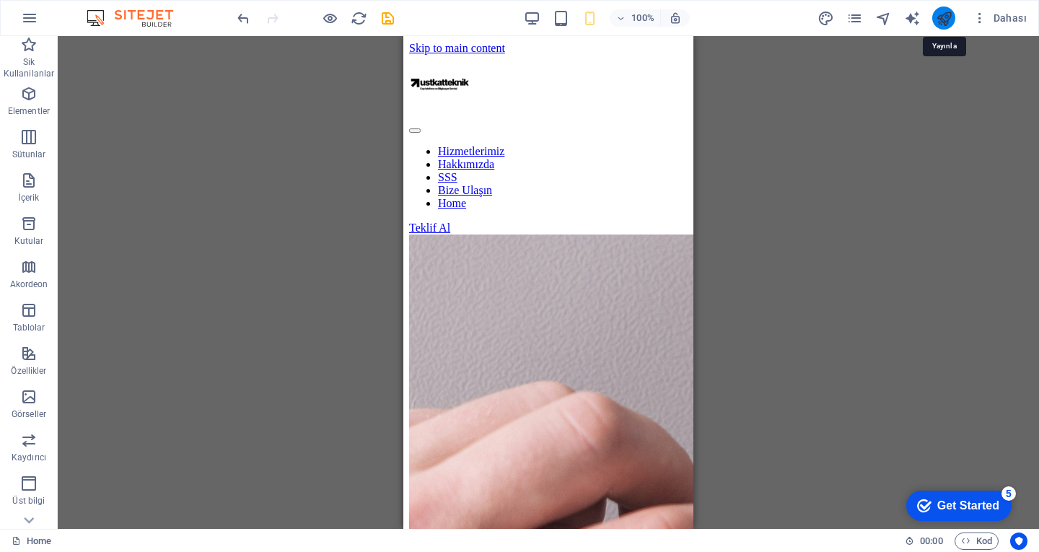
click at [0, 0] on icon "publish" at bounding box center [0, 0] width 0 height 0
